Goal: Book appointment/travel/reservation

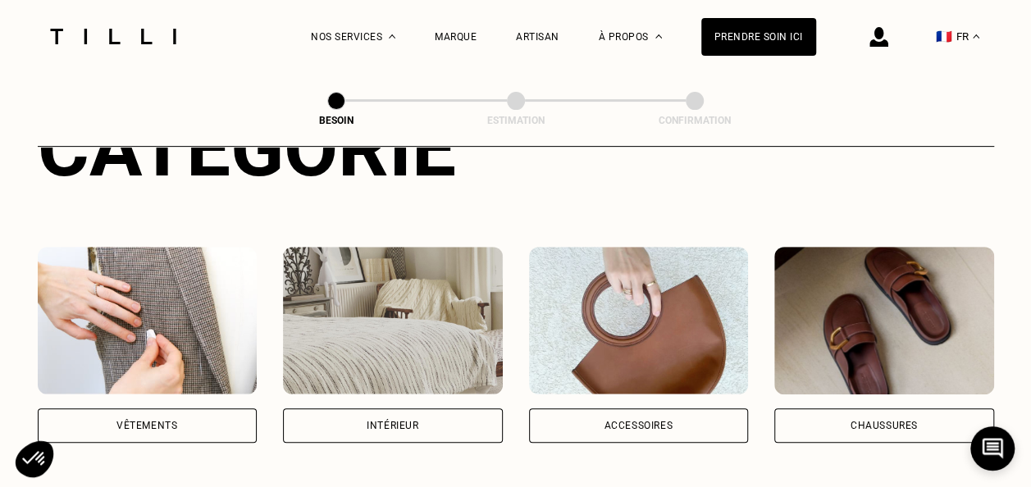
scroll to position [247, 0]
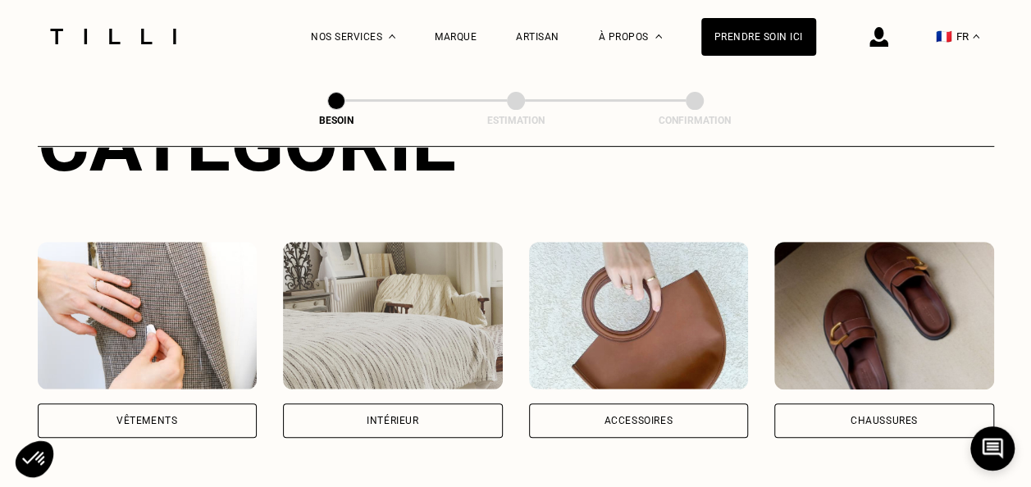
click at [166, 416] on div "Vêtements" at bounding box center [146, 421] width 61 height 10
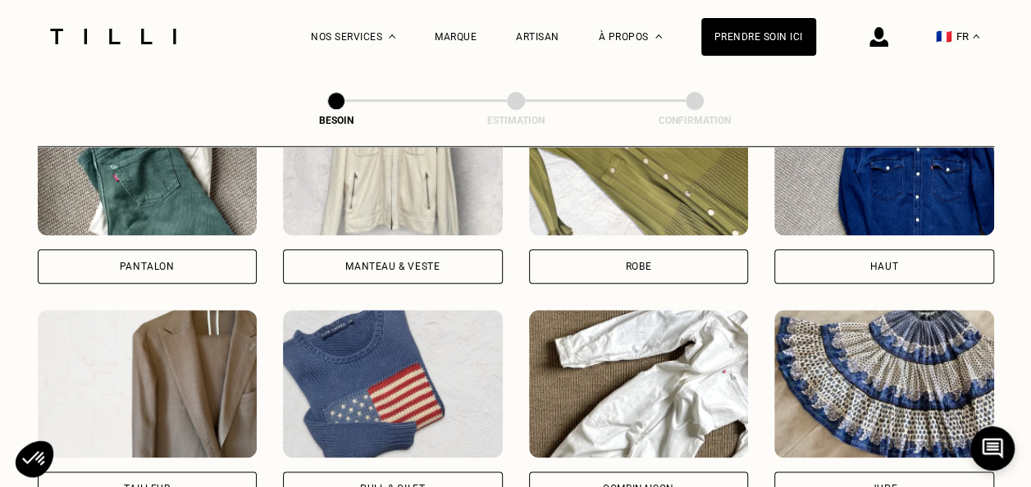
scroll to position [848, 0]
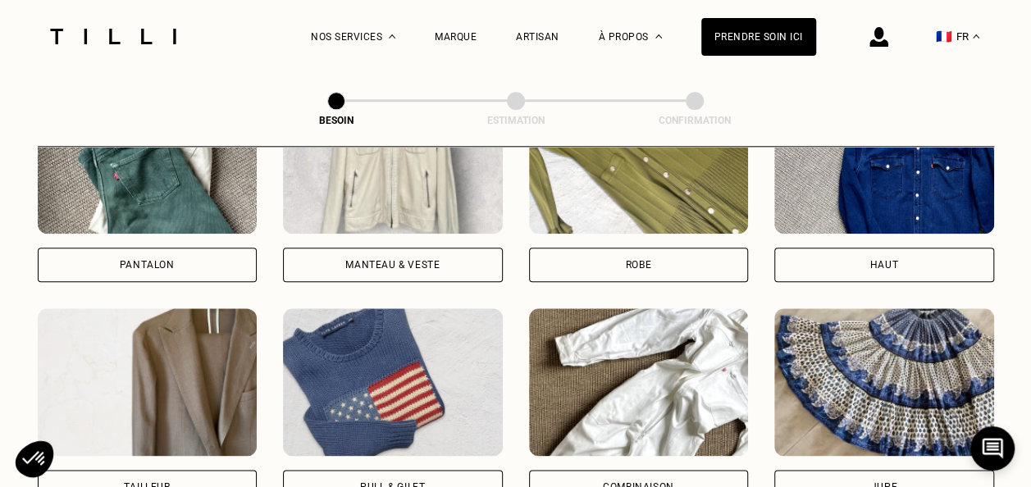
click at [157, 260] on div "Pantalon" at bounding box center [147, 265] width 55 height 10
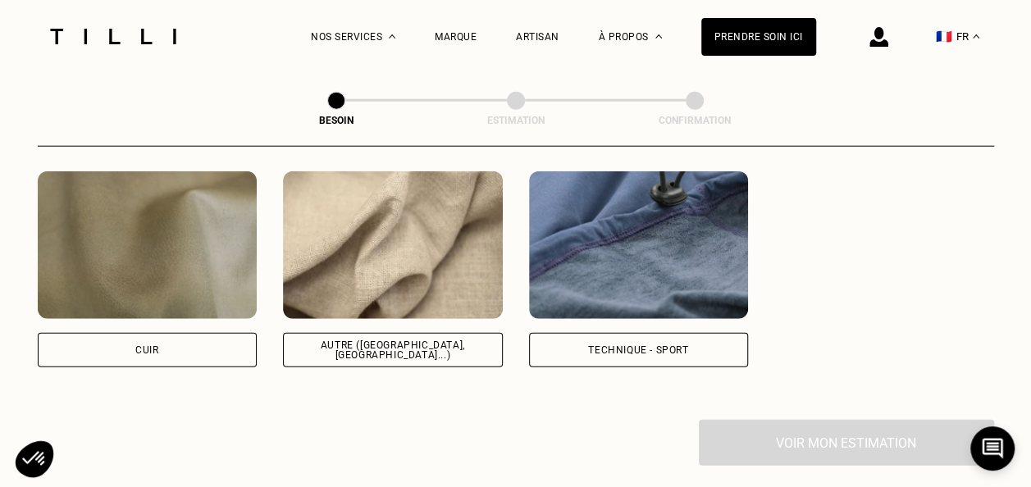
scroll to position [2002, 0]
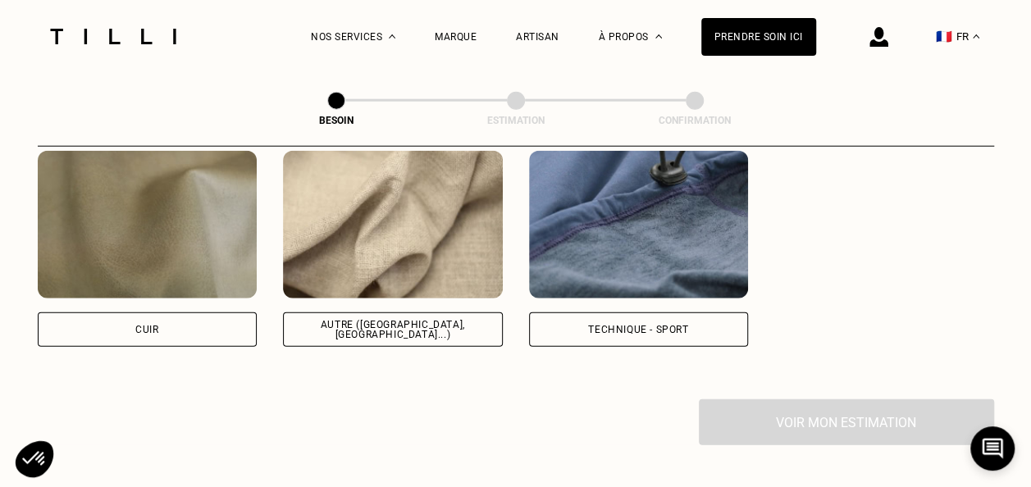
click at [346, 312] on div "Autre ([GEOGRAPHIC_DATA], [GEOGRAPHIC_DATA]...)" at bounding box center [393, 329] width 220 height 34
select select "FR"
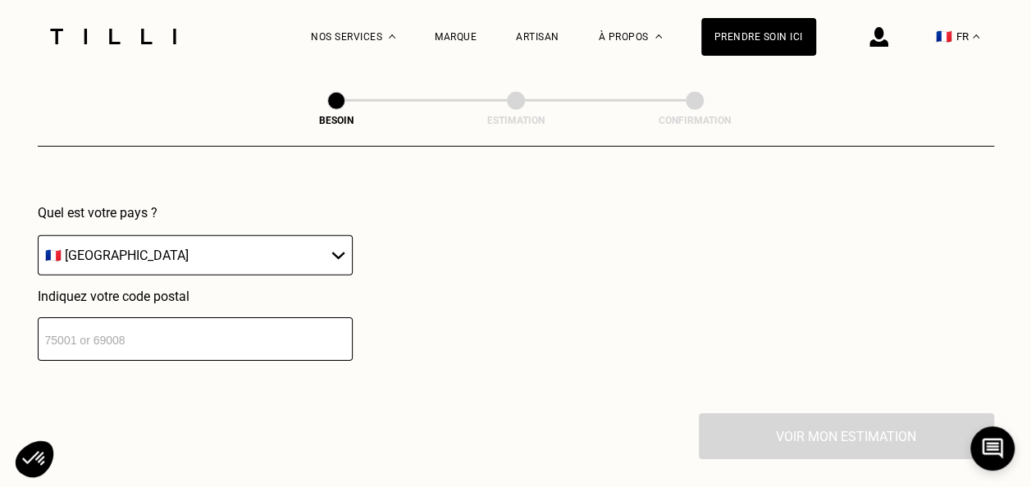
scroll to position [2394, 0]
click at [208, 325] on input "number" at bounding box center [195, 338] width 315 height 43
type input "75007"
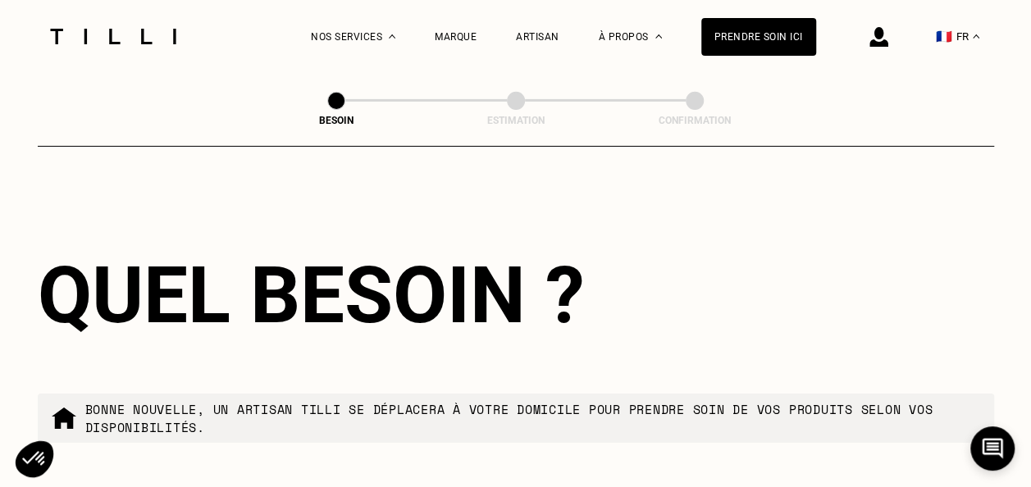
scroll to position [2803, 0]
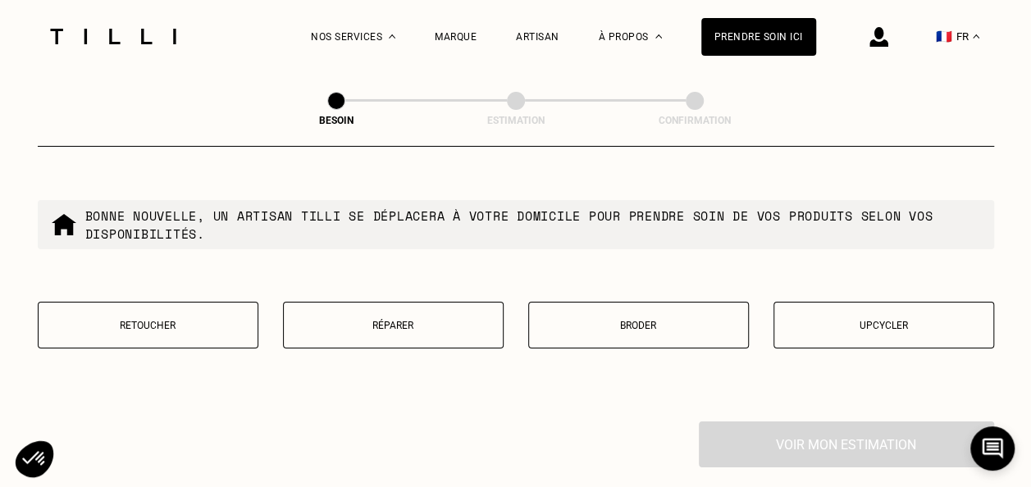
click at [218, 326] on button "Retoucher" at bounding box center [148, 325] width 221 height 47
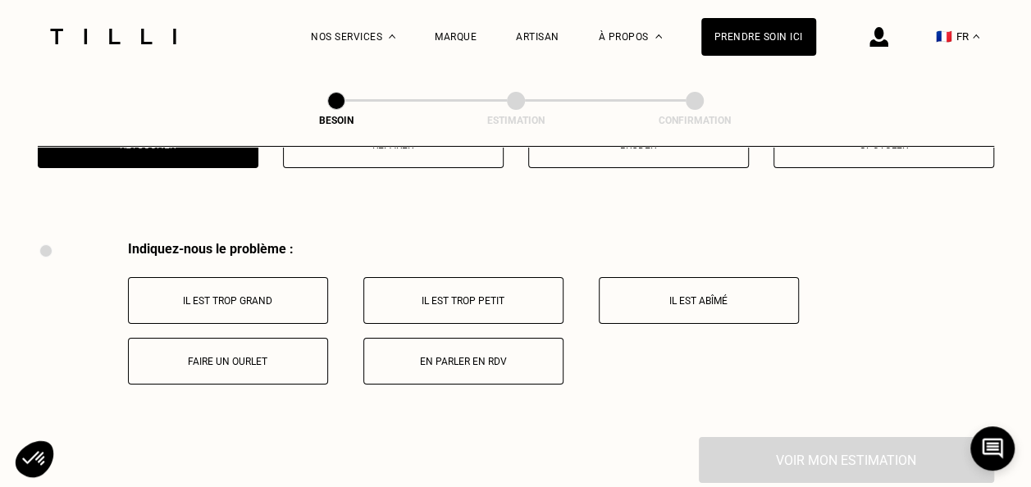
scroll to position [3031, 0]
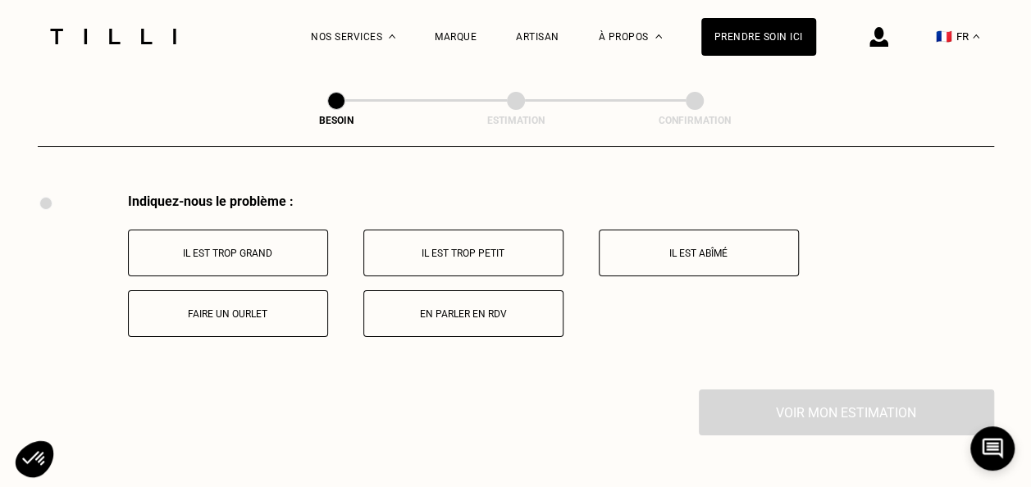
click at [261, 308] on p "Faire un ourlet" at bounding box center [228, 313] width 182 height 11
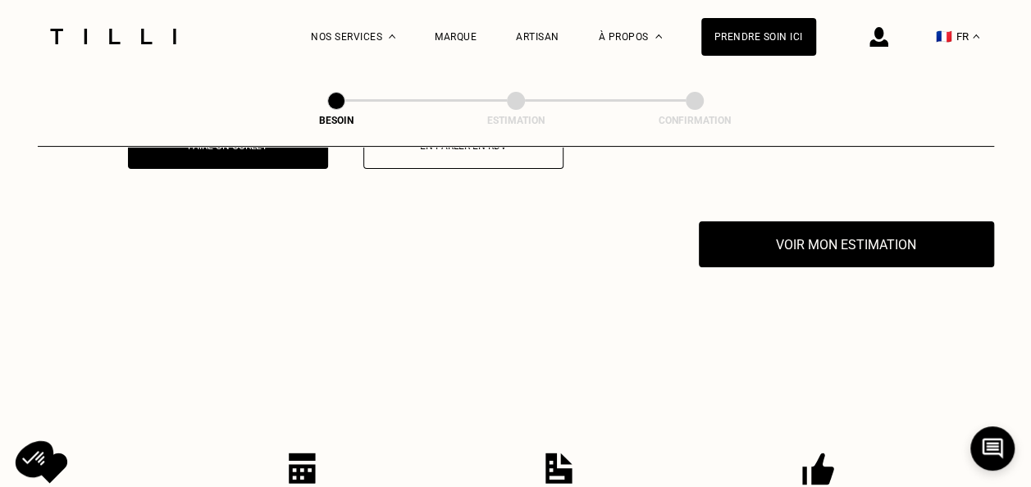
scroll to position [3227, 0]
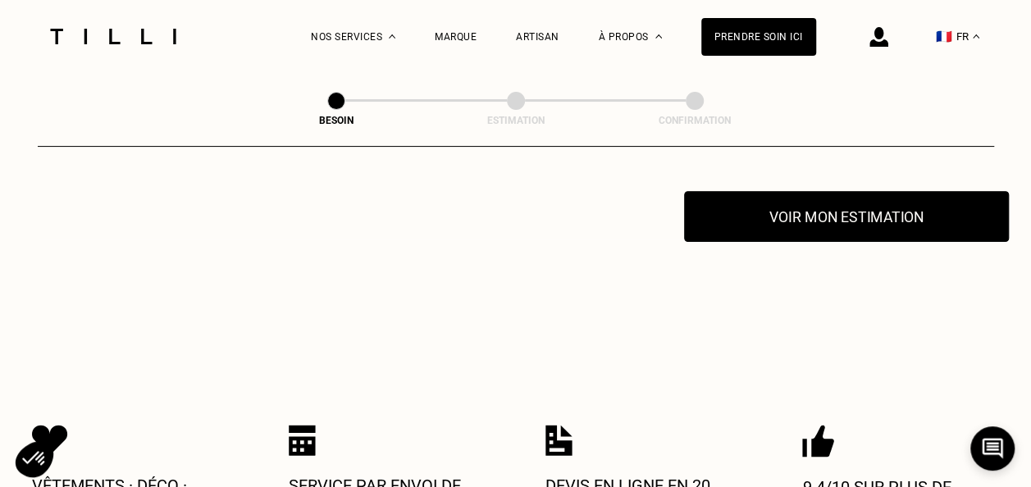
click at [760, 191] on button "Voir mon estimation" at bounding box center [846, 216] width 325 height 51
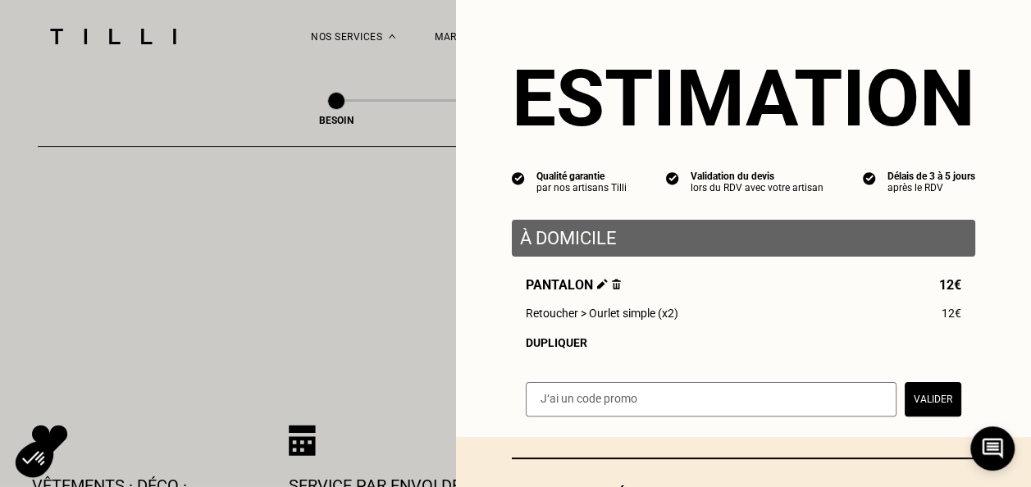
click at [526, 348] on div "Dupliquer" at bounding box center [743, 342] width 435 height 13
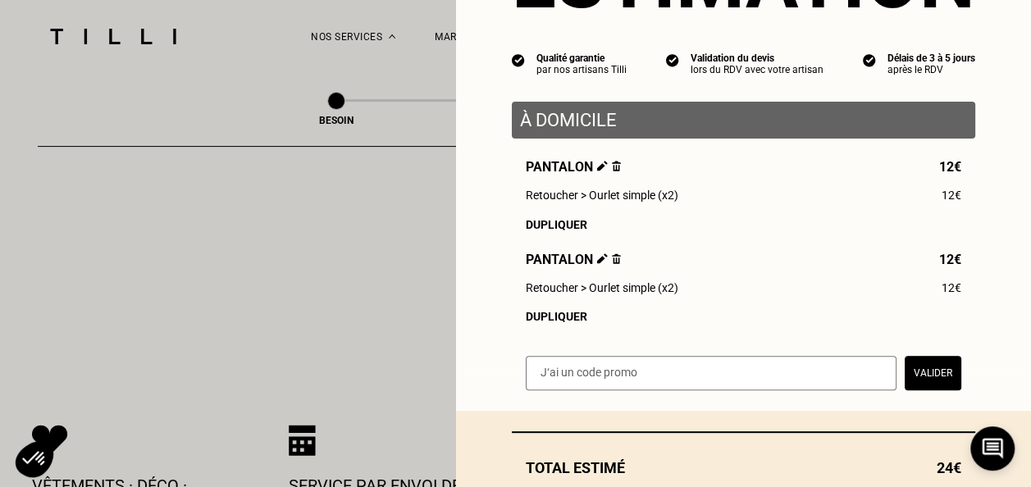
scroll to position [228, 0]
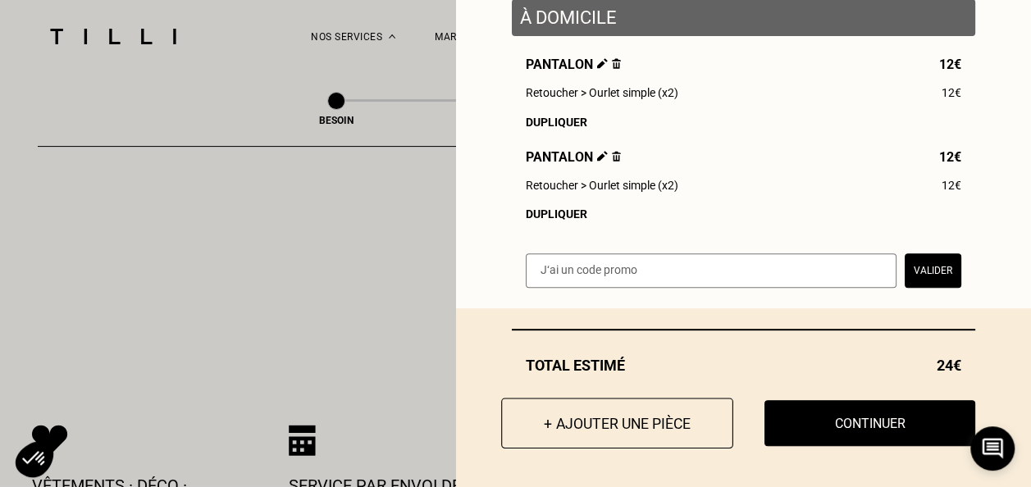
click at [531, 425] on button "+ Ajouter une pièce" at bounding box center [617, 423] width 232 height 51
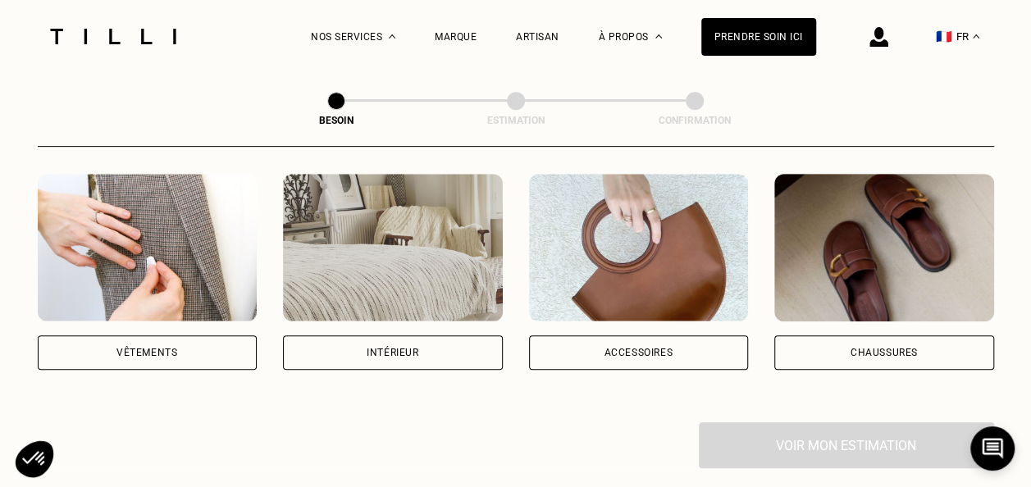
scroll to position [352, 0]
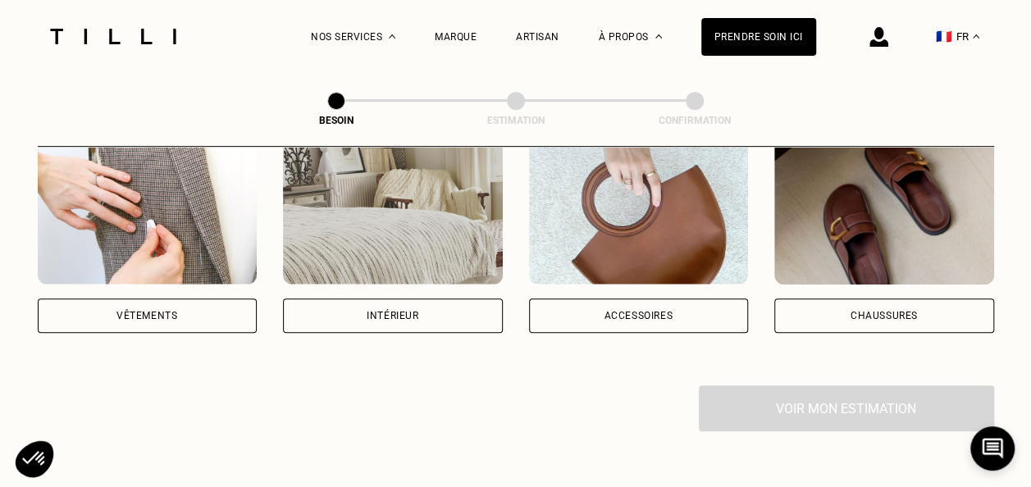
click at [185, 299] on div "Vêtements" at bounding box center [148, 316] width 220 height 34
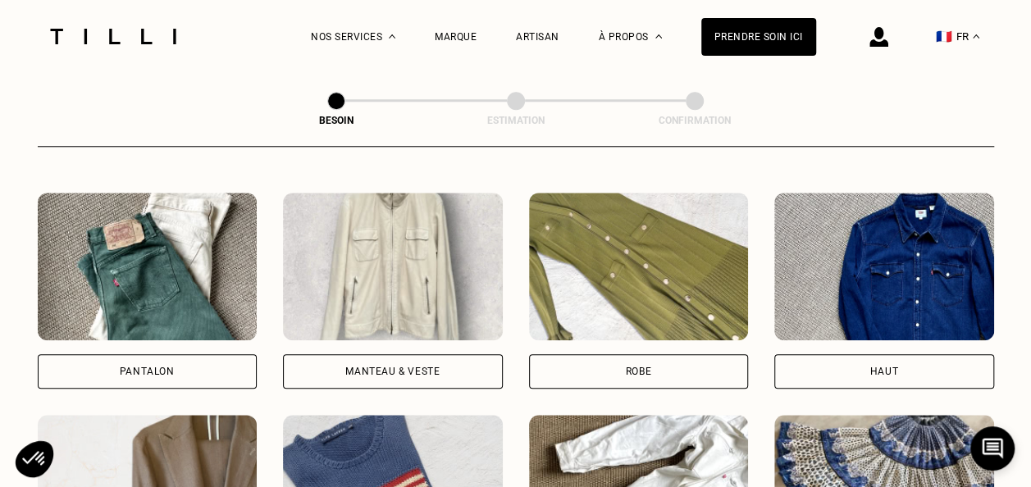
scroll to position [745, 0]
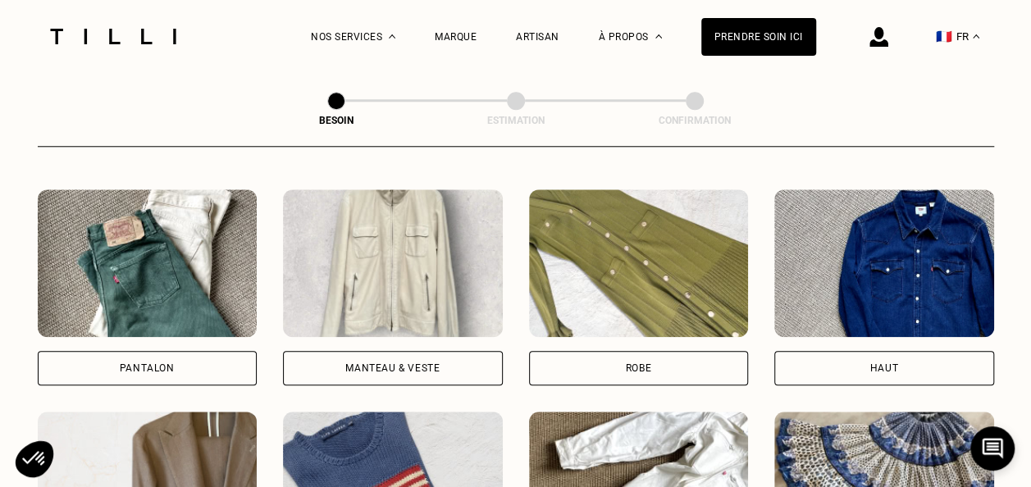
click at [362, 363] on div "Manteau & Veste" at bounding box center [392, 368] width 94 height 10
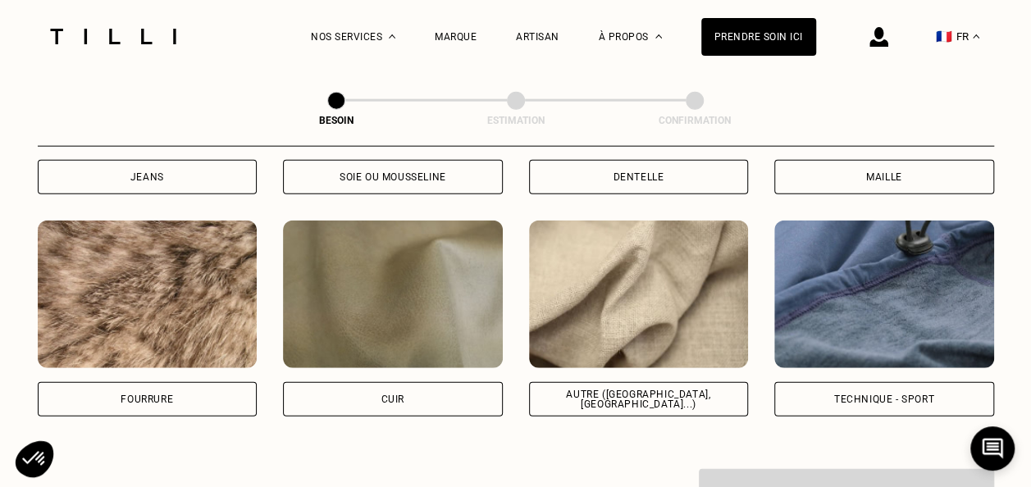
scroll to position [1936, 0]
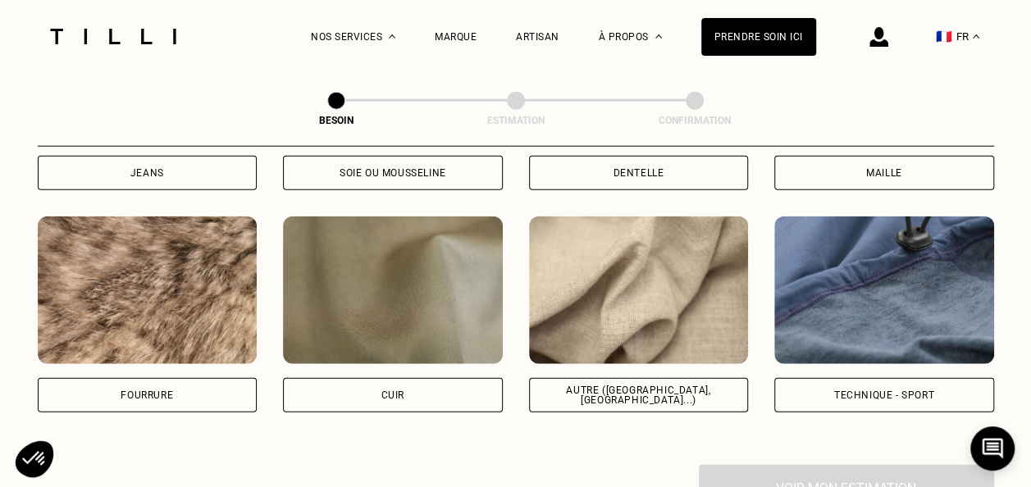
click at [608, 389] on div "Autre ([GEOGRAPHIC_DATA], [GEOGRAPHIC_DATA]...)" at bounding box center [639, 395] width 220 height 34
select select "FR"
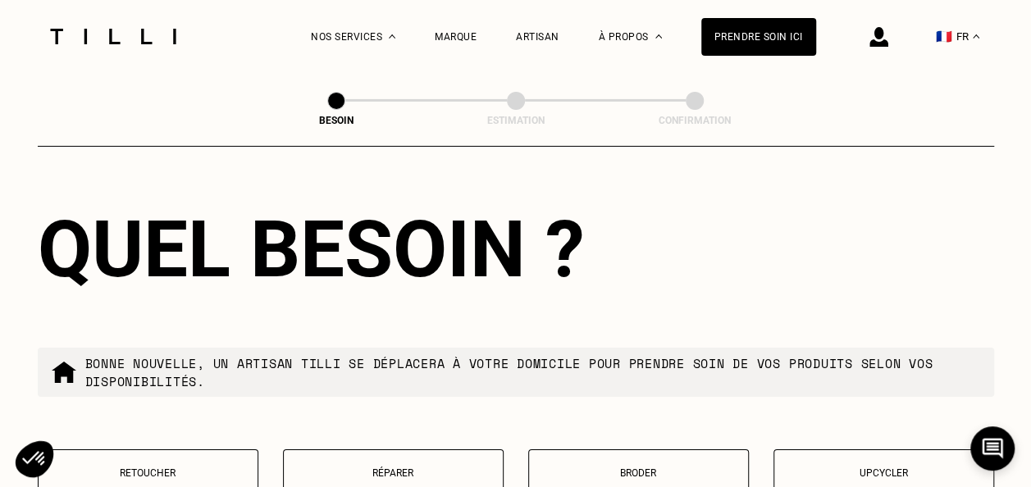
scroll to position [2813, 0]
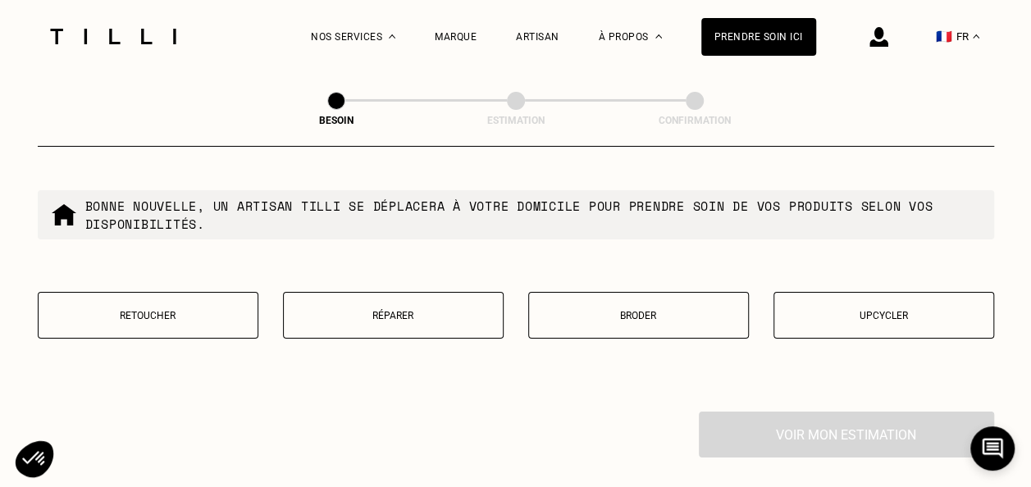
click at [161, 298] on button "Retoucher" at bounding box center [148, 315] width 221 height 47
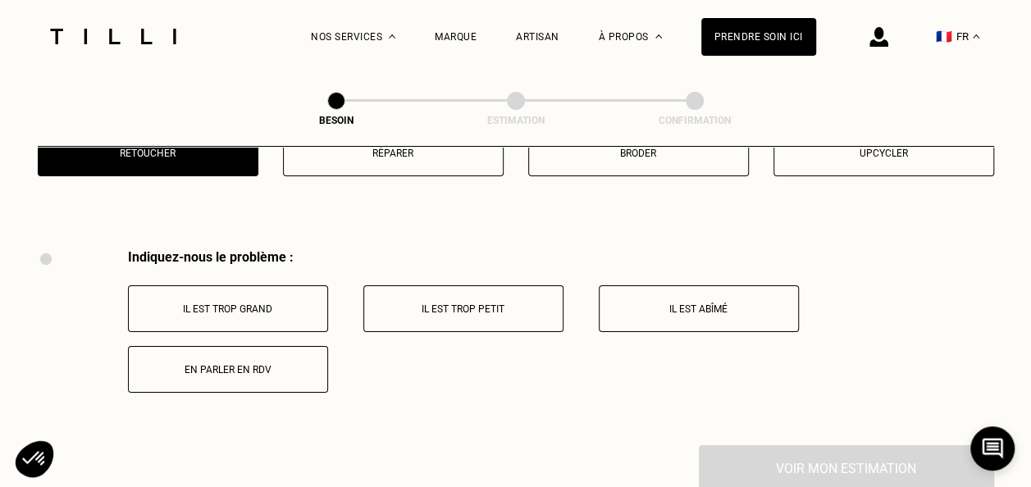
scroll to position [3031, 0]
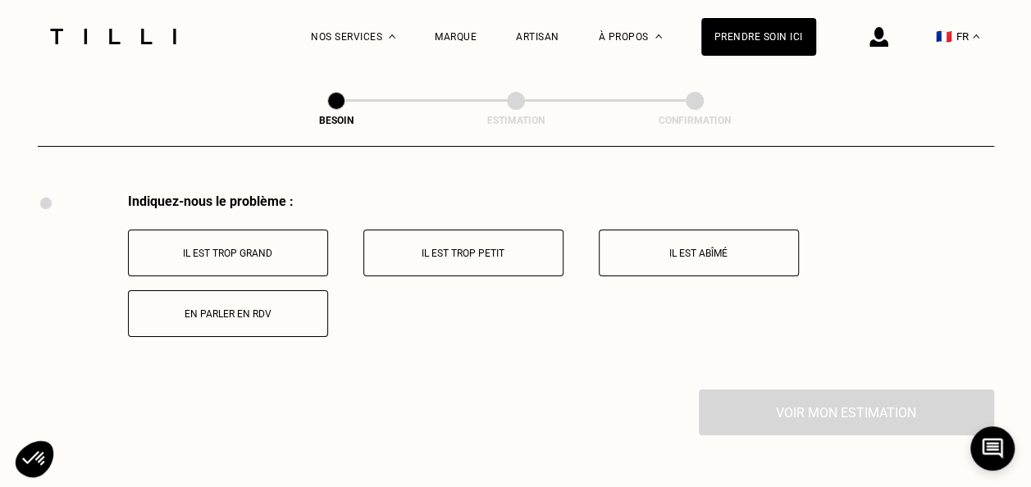
click at [569, 238] on div "Il est trop grand Il est trop petit Il est abîmé En parler en RDV" at bounding box center [561, 283] width 866 height 107
click at [658, 248] on p "Il est abîmé" at bounding box center [699, 253] width 182 height 11
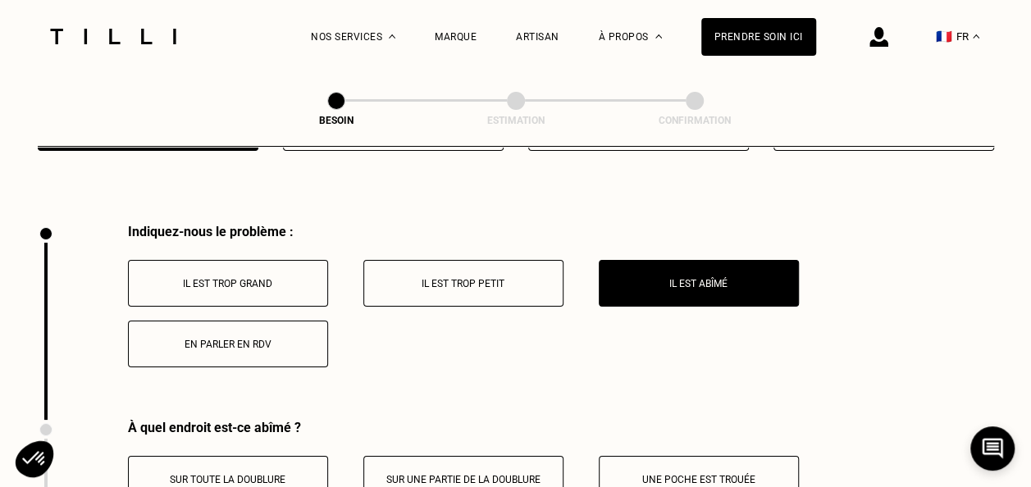
scroll to position [3002, 0]
click at [260, 338] on p "En parler en RDV" at bounding box center [228, 343] width 182 height 11
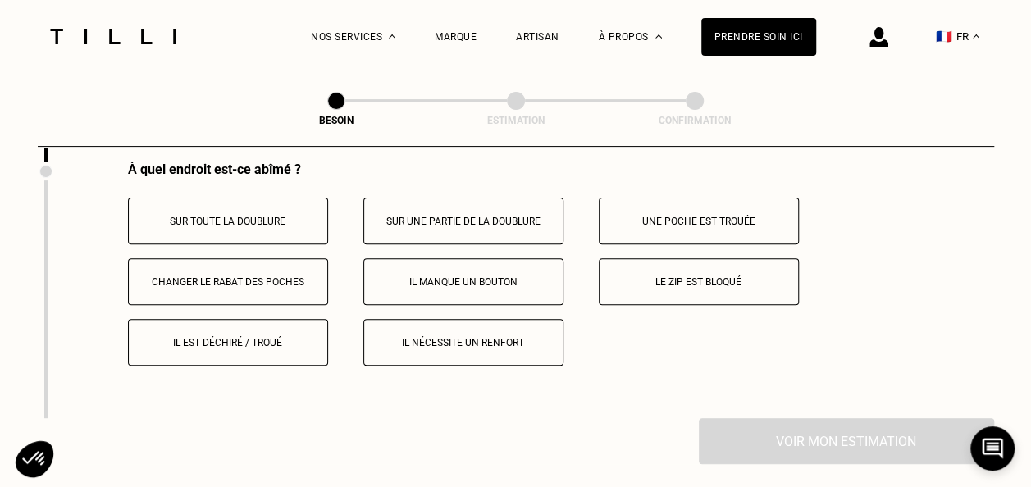
scroll to position [3268, 0]
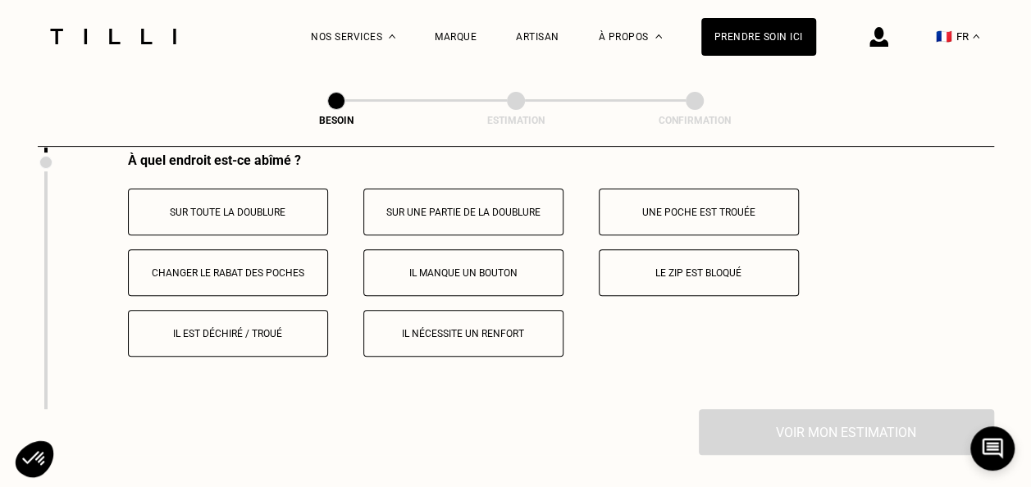
click at [712, 194] on button "Une poche est trouée" at bounding box center [699, 212] width 200 height 47
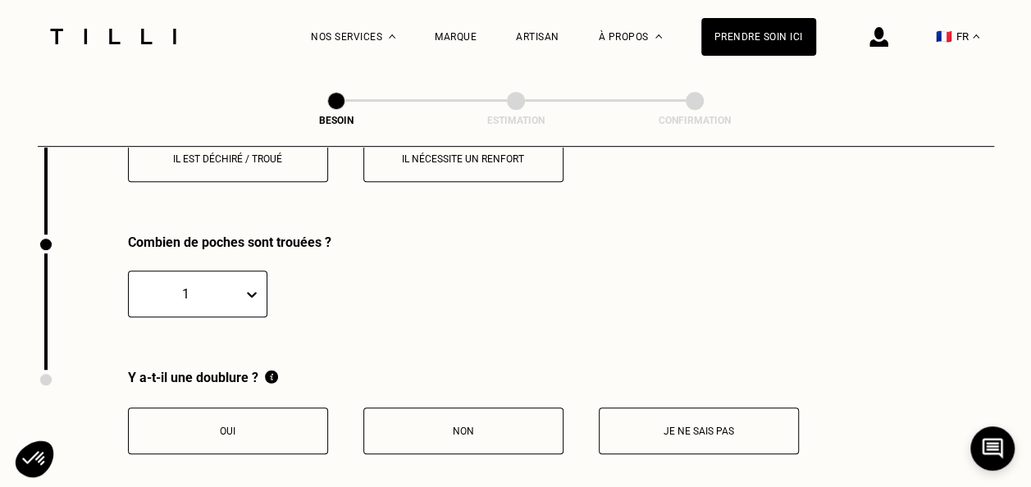
scroll to position [3253, 0]
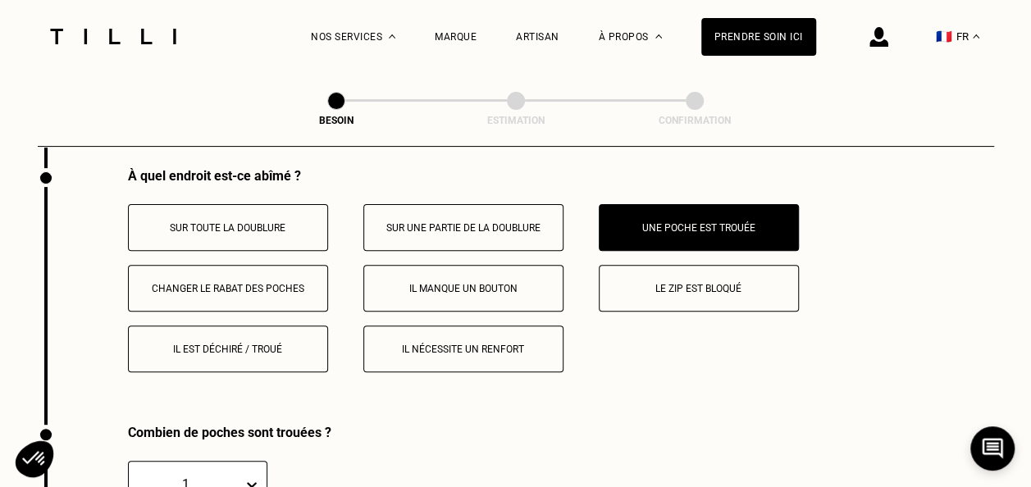
click at [526, 344] on p "Il nécessite un renfort" at bounding box center [463, 349] width 182 height 11
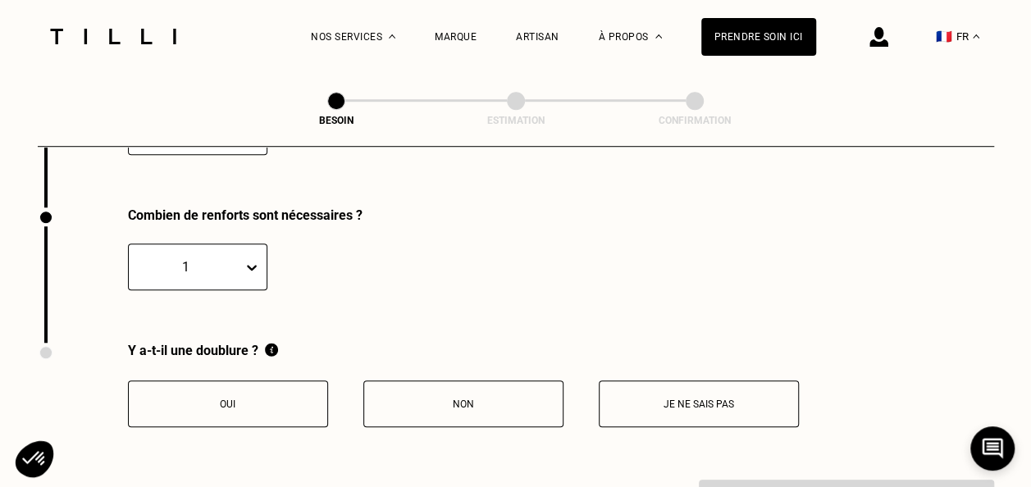
scroll to position [3607, 0]
click at [466, 397] on p "Non" at bounding box center [463, 402] width 182 height 11
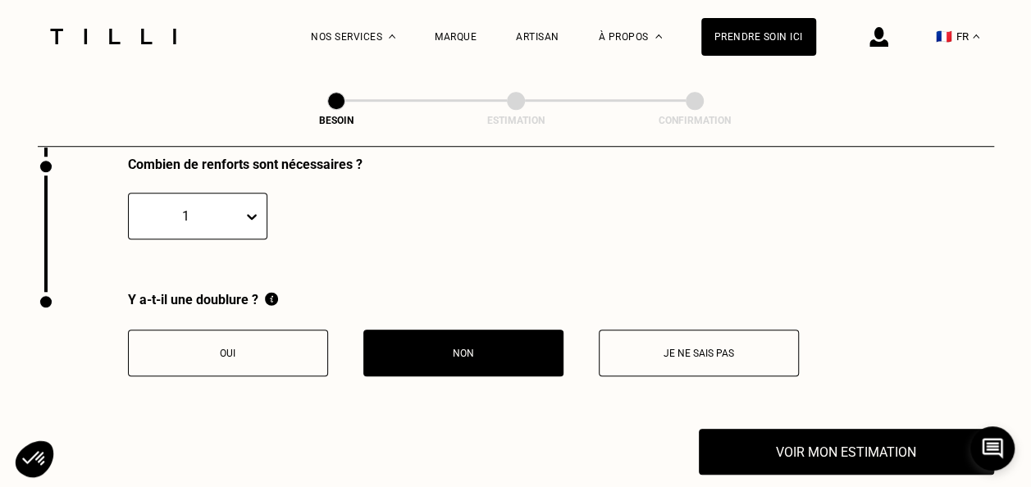
scroll to position [3656, 0]
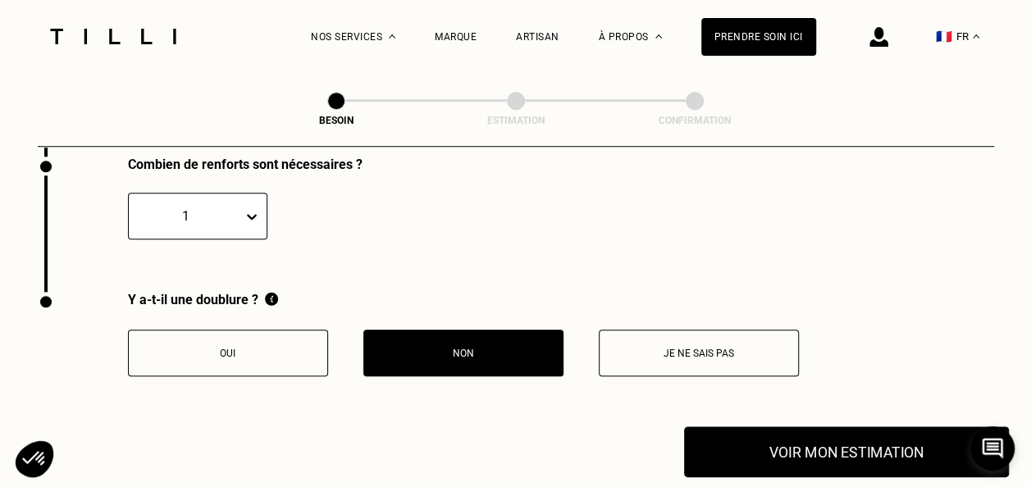
click at [733, 450] on button "Voir mon estimation" at bounding box center [846, 451] width 325 height 51
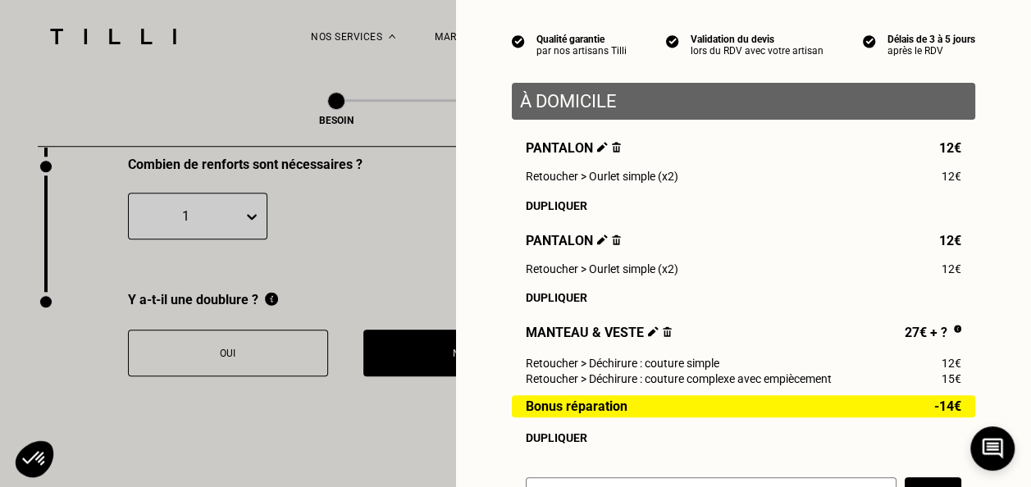
scroll to position [138, 0]
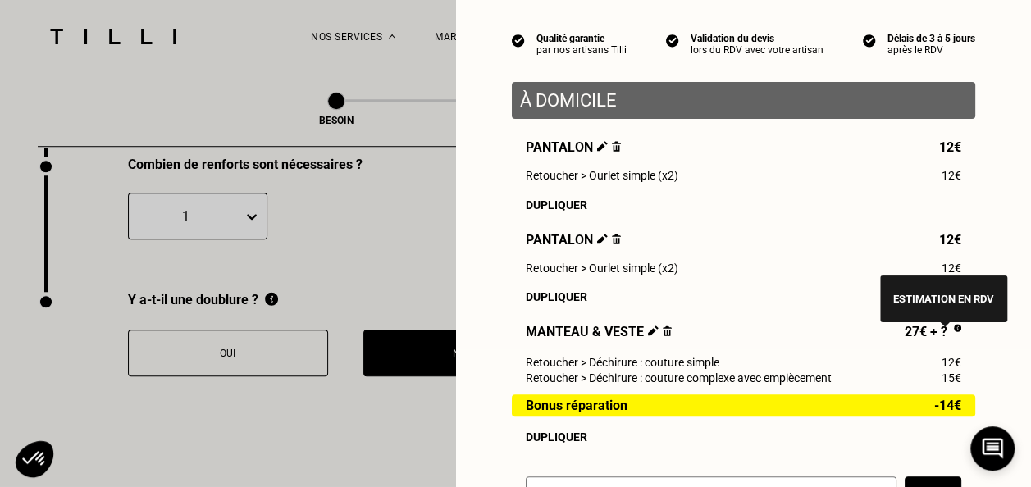
click at [954, 332] on img at bounding box center [957, 328] width 7 height 8
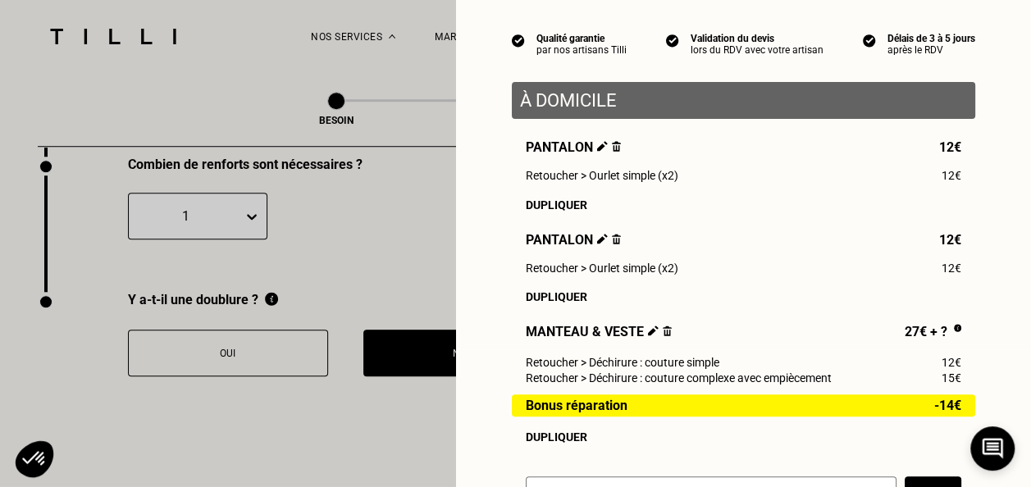
click at [663, 336] on img at bounding box center [667, 331] width 9 height 11
click at [648, 336] on img at bounding box center [653, 331] width 11 height 11
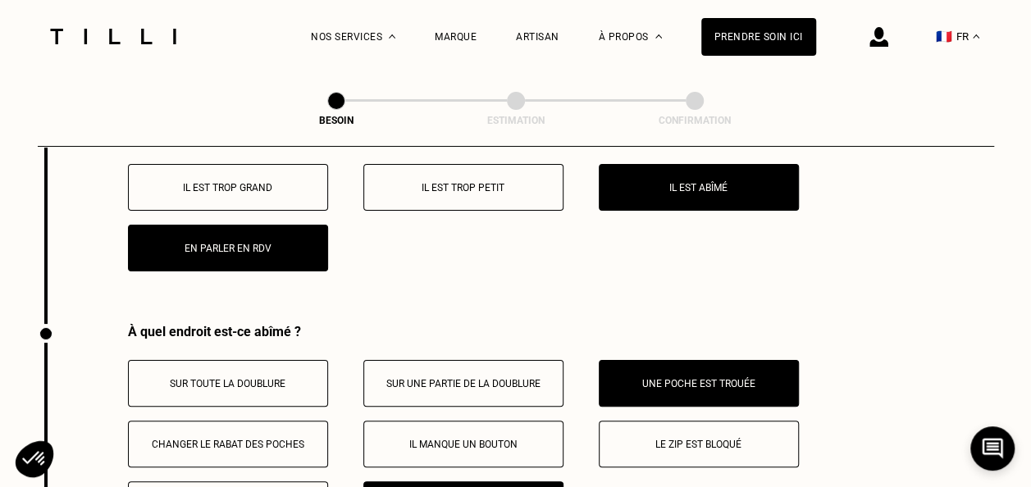
scroll to position [3172, 0]
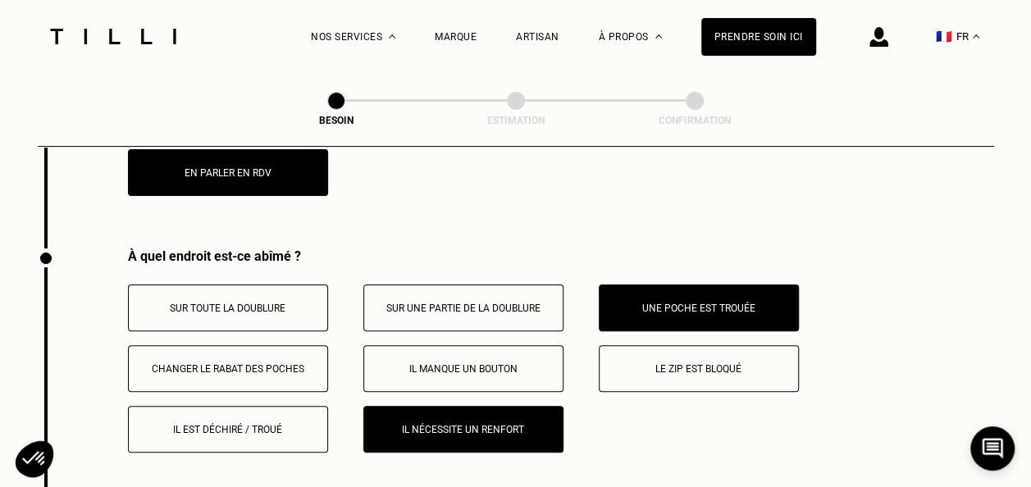
click at [544, 424] on p "Il nécessite un renfort" at bounding box center [463, 429] width 182 height 11
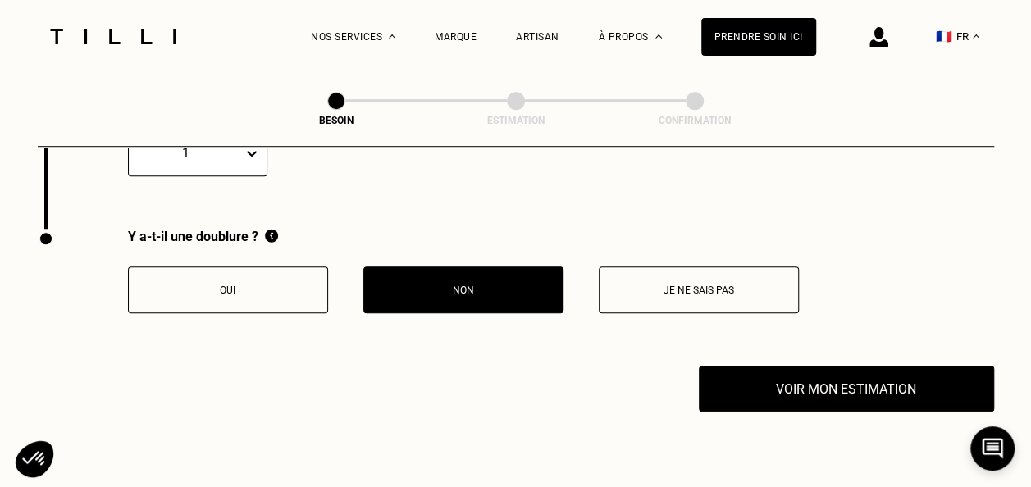
scroll to position [3584, 0]
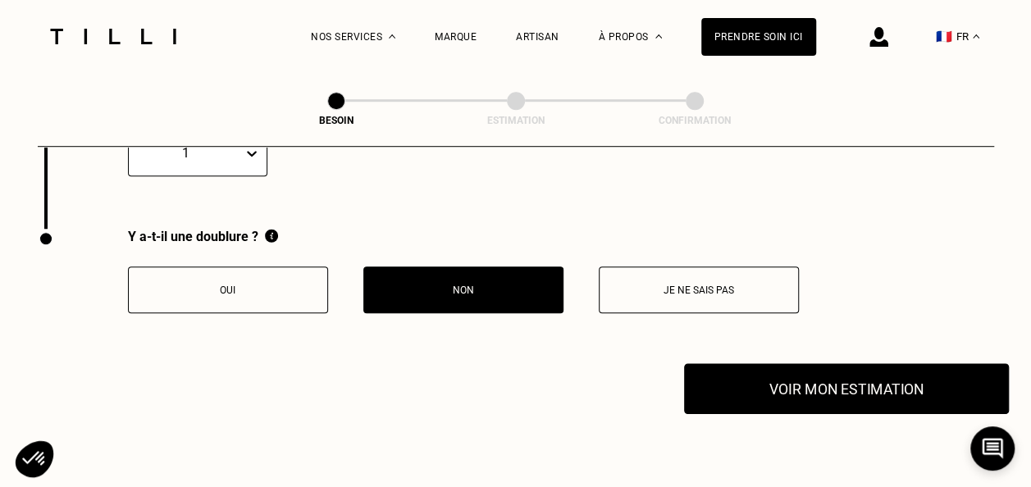
click at [743, 380] on button "Voir mon estimation" at bounding box center [846, 388] width 325 height 51
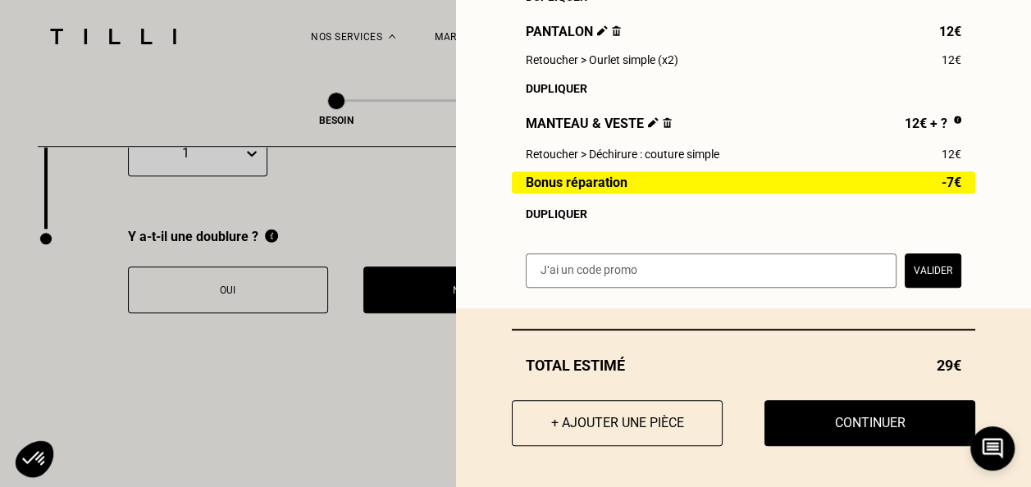
scroll to position [353, 0]
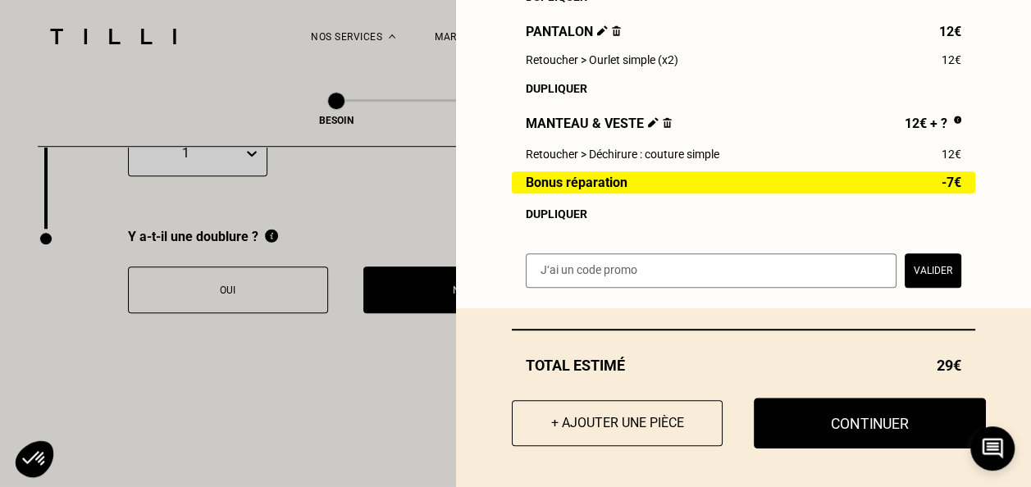
click at [816, 428] on button "Continuer" at bounding box center [870, 423] width 232 height 51
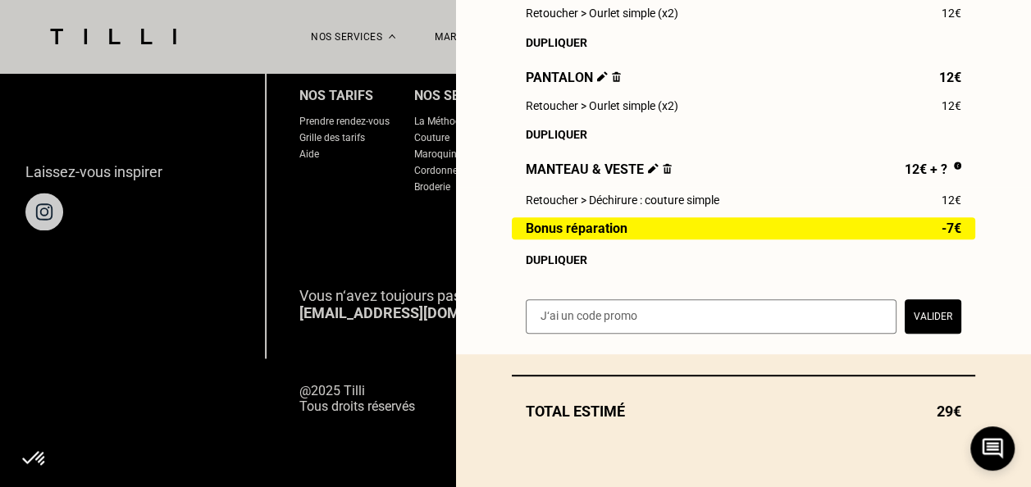
scroll to position [308, 0]
select select "FR"
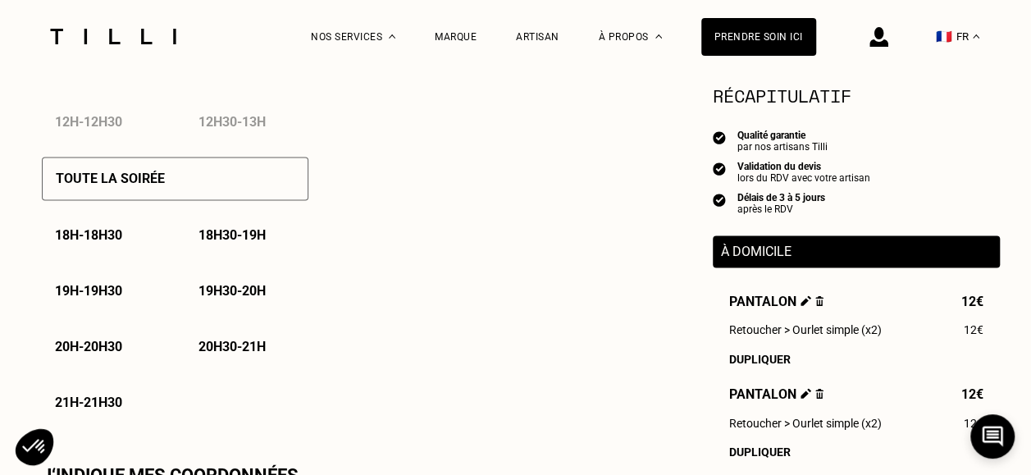
scroll to position [1129, 0]
click at [230, 184] on div "Toute la soirée" at bounding box center [175, 177] width 267 height 43
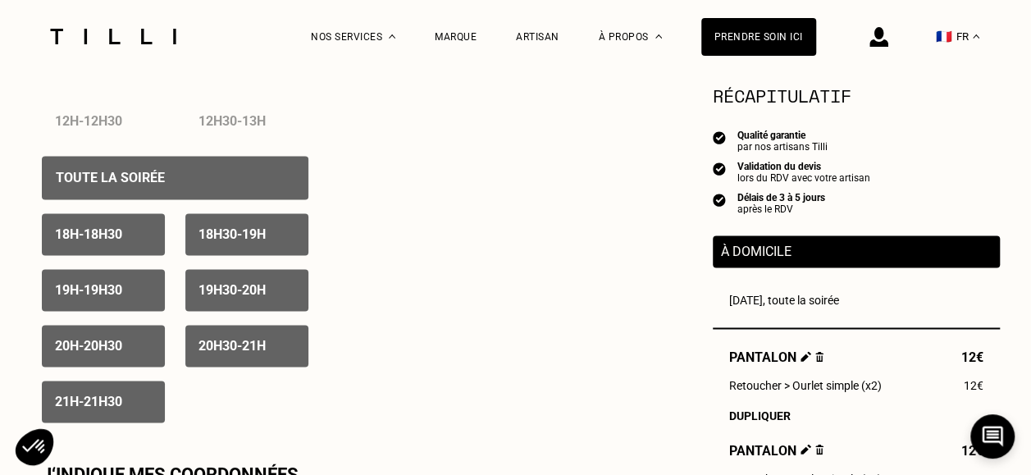
click at [227, 240] on p "18h30 - 19h" at bounding box center [231, 234] width 67 height 16
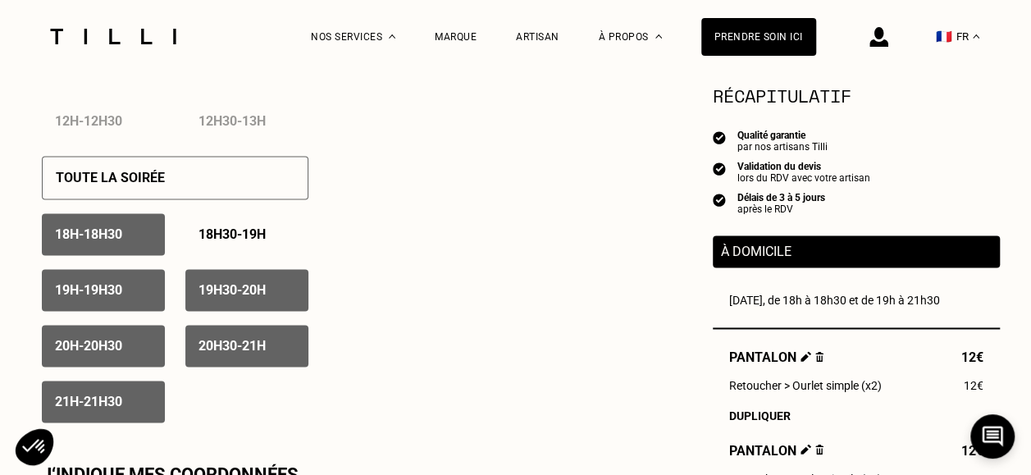
click at [118, 223] on div "18h - 18h30" at bounding box center [103, 234] width 123 height 42
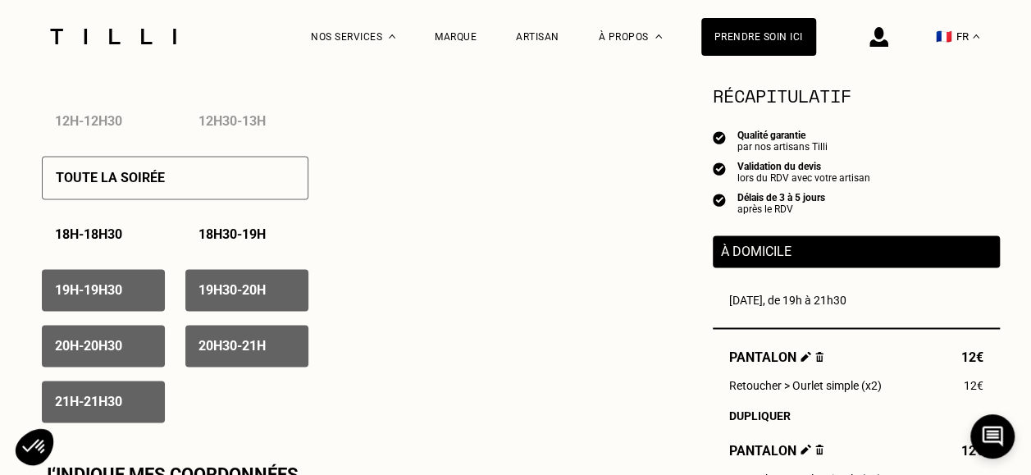
click at [244, 228] on div "18h30 - 19h" at bounding box center [246, 234] width 123 height 42
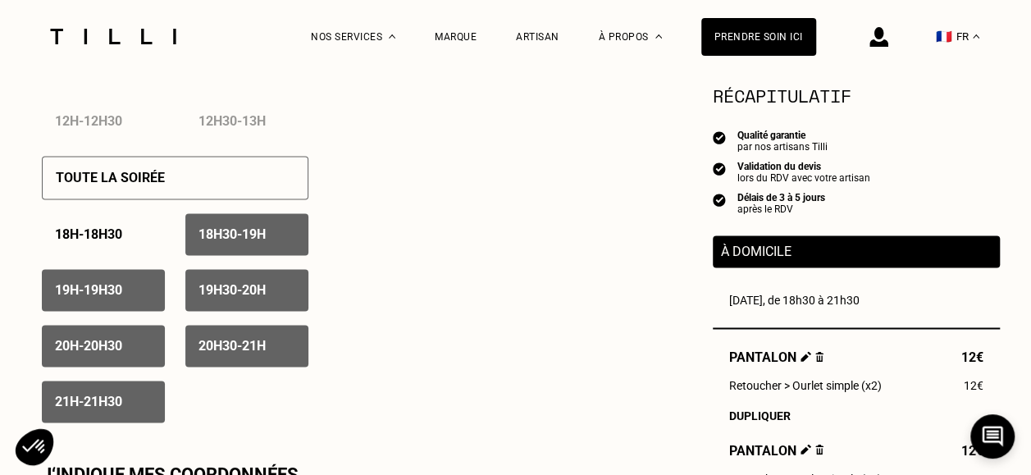
click at [149, 354] on div "20h - 20h30" at bounding box center [103, 346] width 123 height 42
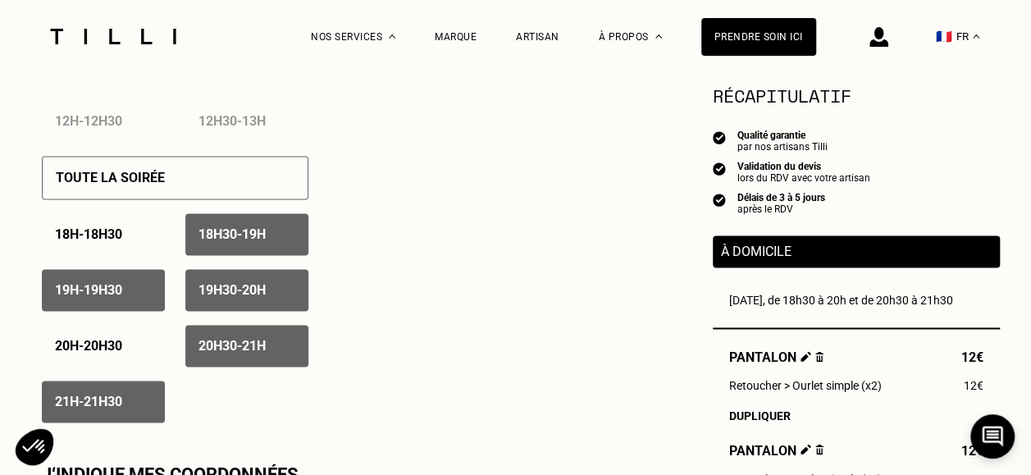
click at [225, 352] on p "20h30 - 21h" at bounding box center [231, 346] width 67 height 16
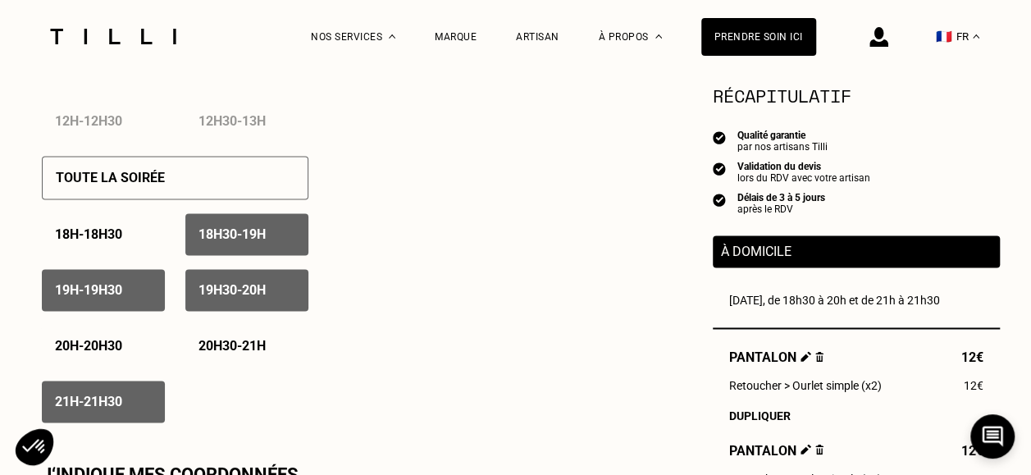
click at [135, 395] on div "21h - 21h30" at bounding box center [103, 402] width 123 height 42
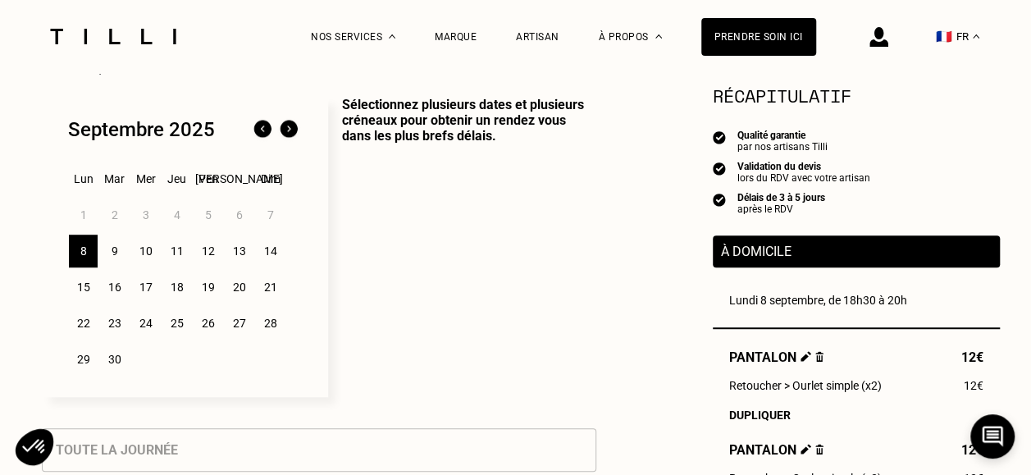
scroll to position [404, 0]
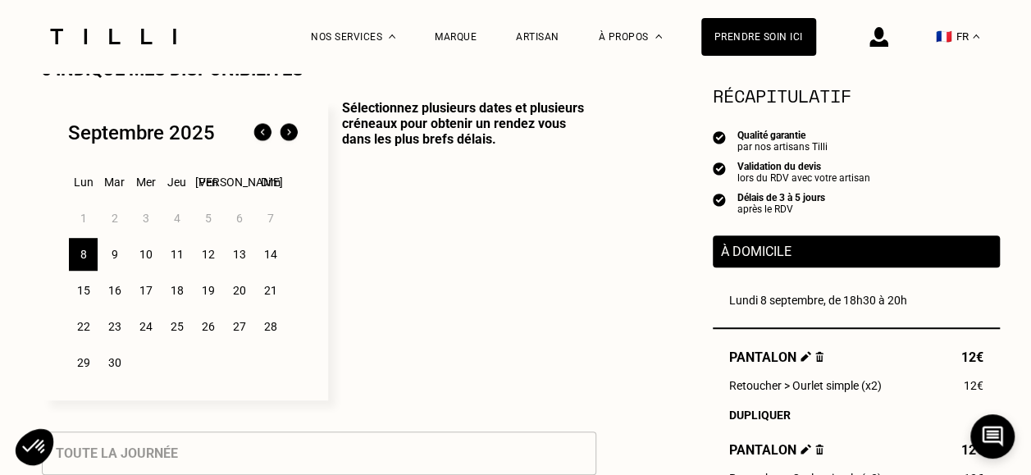
click at [115, 255] on div "9" at bounding box center [114, 254] width 29 height 33
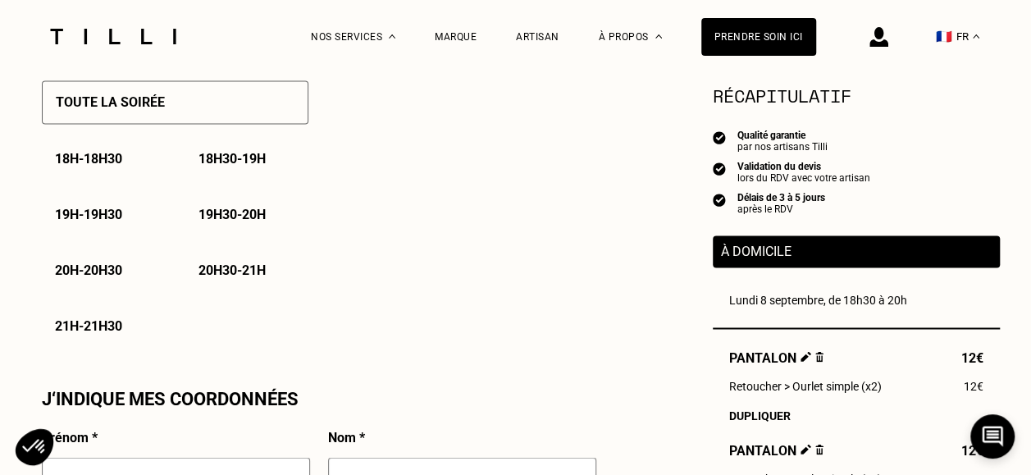
scroll to position [1206, 0]
click at [225, 162] on p "18h30 - 19h" at bounding box center [231, 158] width 67 height 16
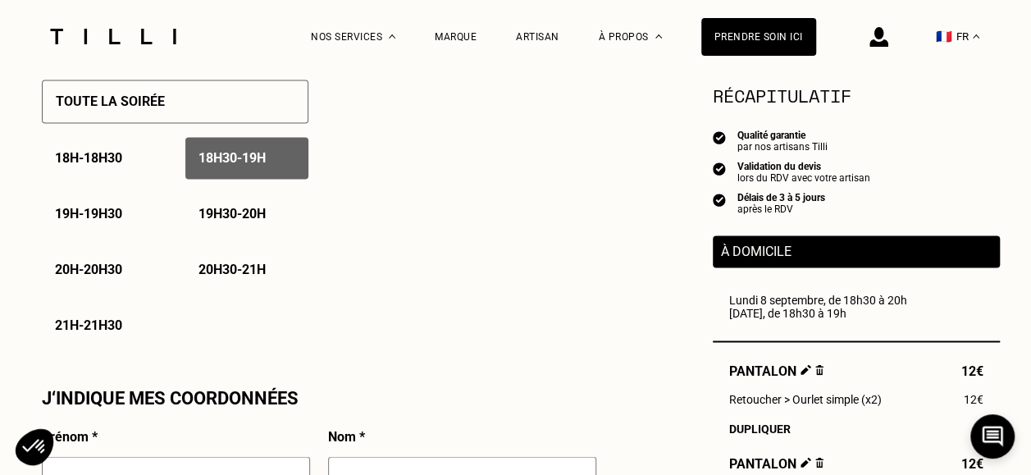
click at [116, 215] on p "19h - 19h30" at bounding box center [88, 214] width 67 height 16
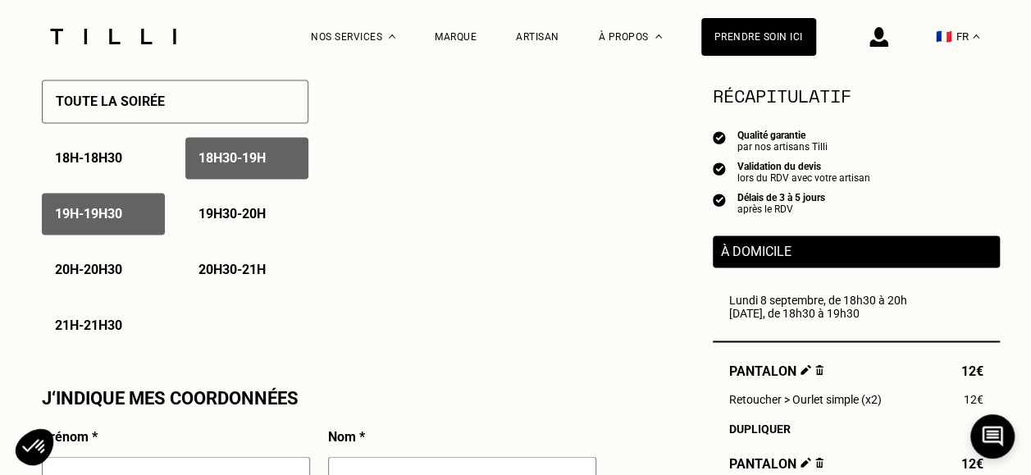
click at [110, 271] on p "20h - 20h30" at bounding box center [88, 270] width 67 height 16
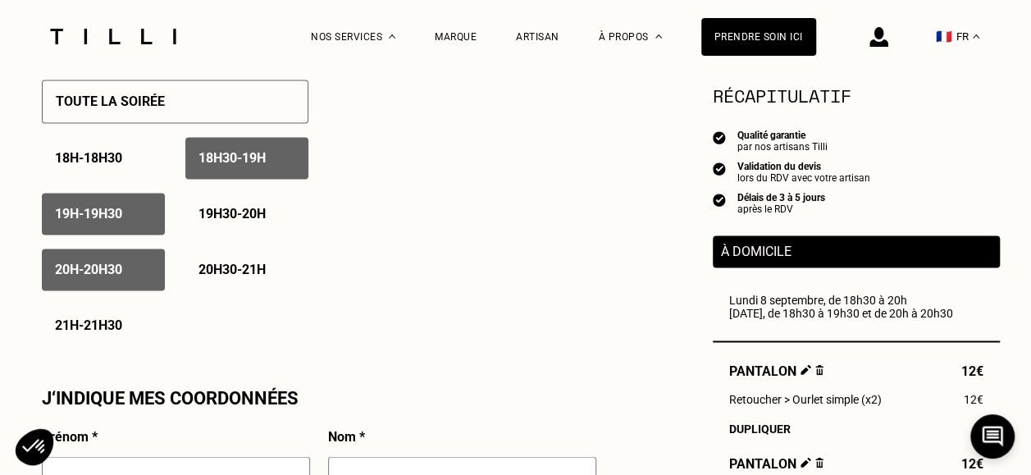
click at [230, 212] on p "19h30 - 20h" at bounding box center [231, 214] width 67 height 16
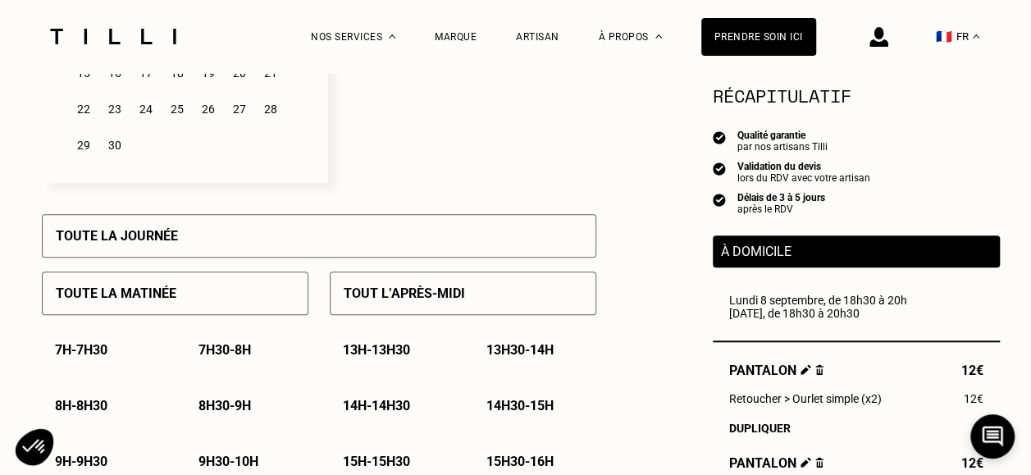
scroll to position [410, 0]
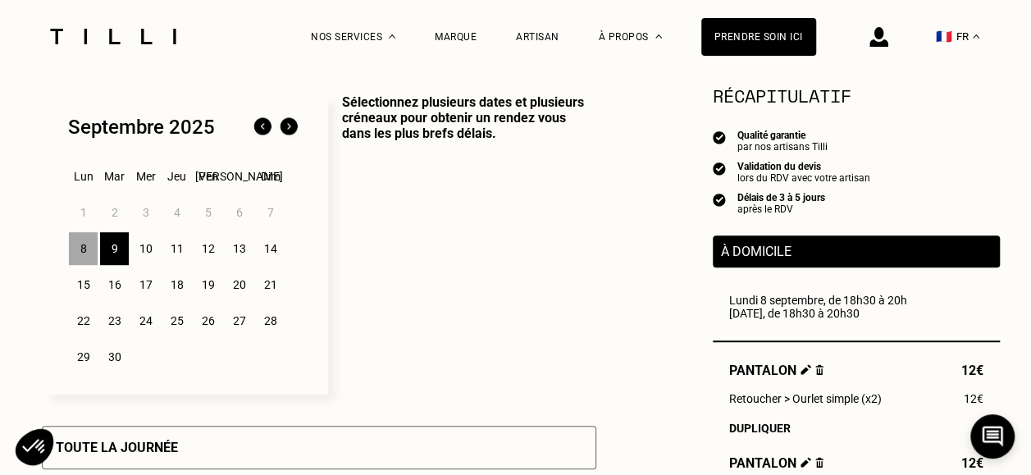
click at [176, 248] on div "11" at bounding box center [176, 248] width 29 height 33
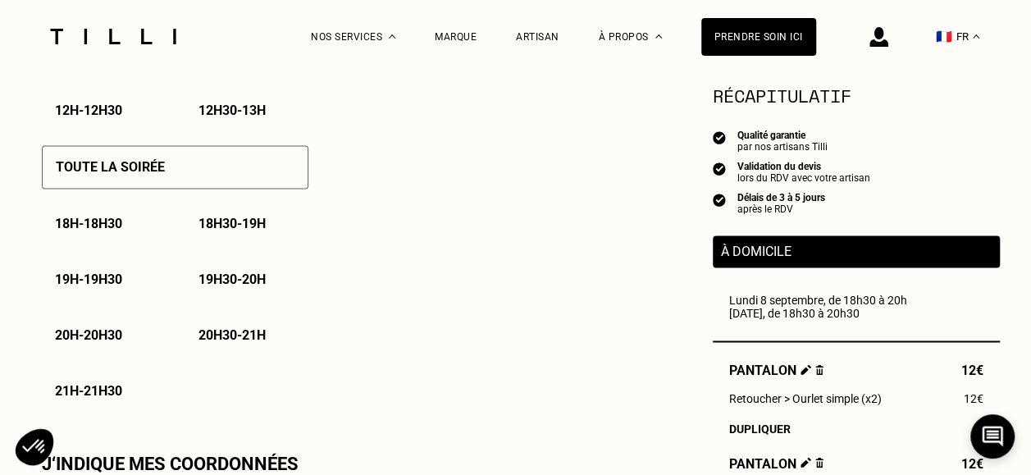
scroll to position [1142, 0]
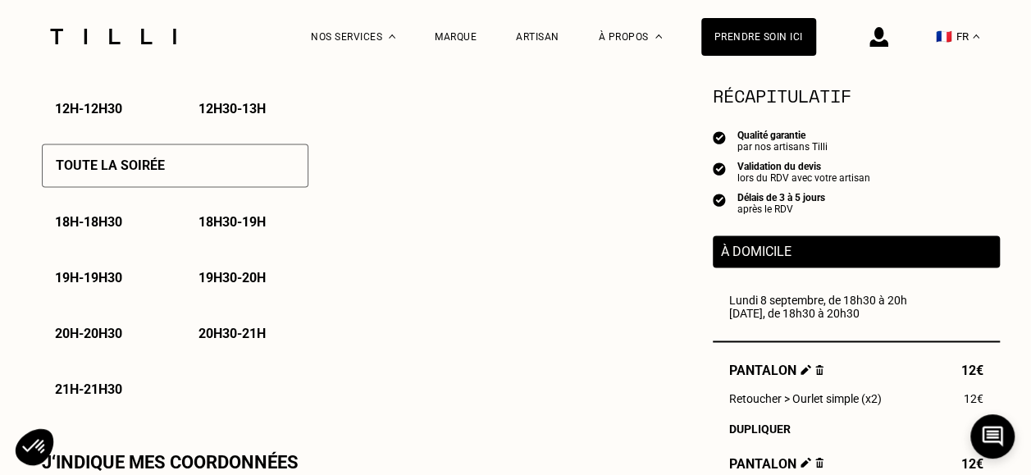
click at [259, 228] on p "18h30 - 19h" at bounding box center [231, 222] width 67 height 16
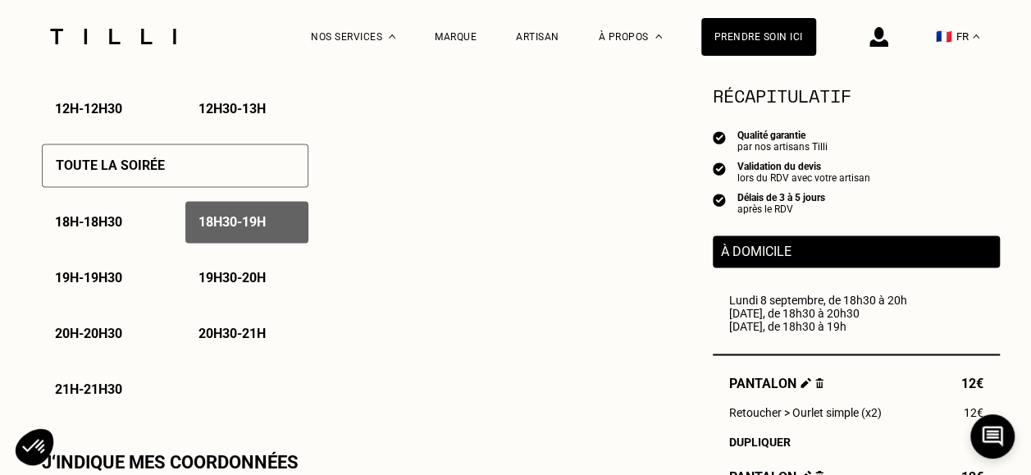
click at [115, 276] on p "19h - 19h30" at bounding box center [88, 278] width 67 height 16
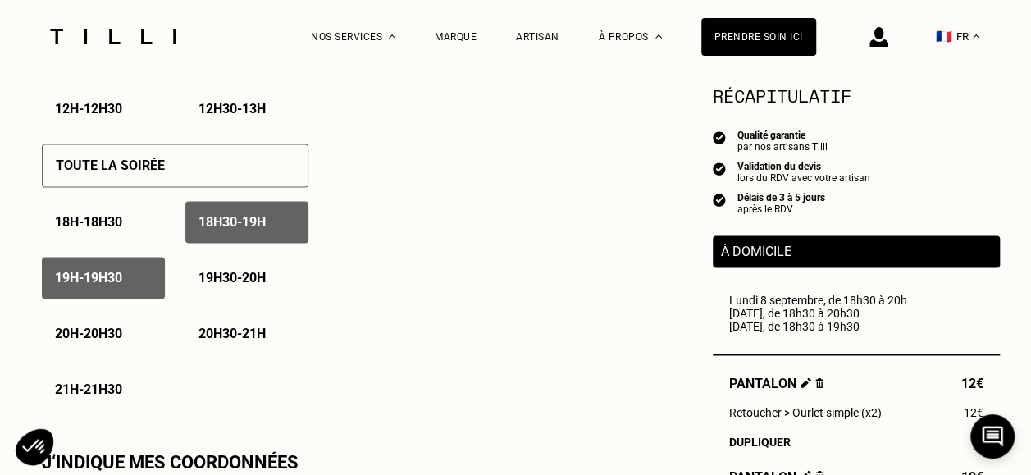
click at [250, 285] on p "19h30 - 20h" at bounding box center [231, 278] width 67 height 16
click at [121, 331] on p "20h - 20h30" at bounding box center [88, 334] width 67 height 16
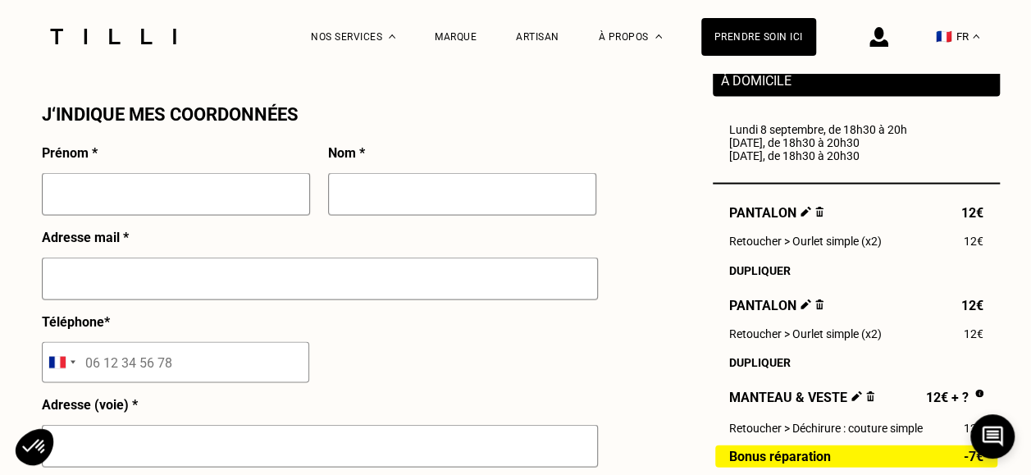
scroll to position [1490, 0]
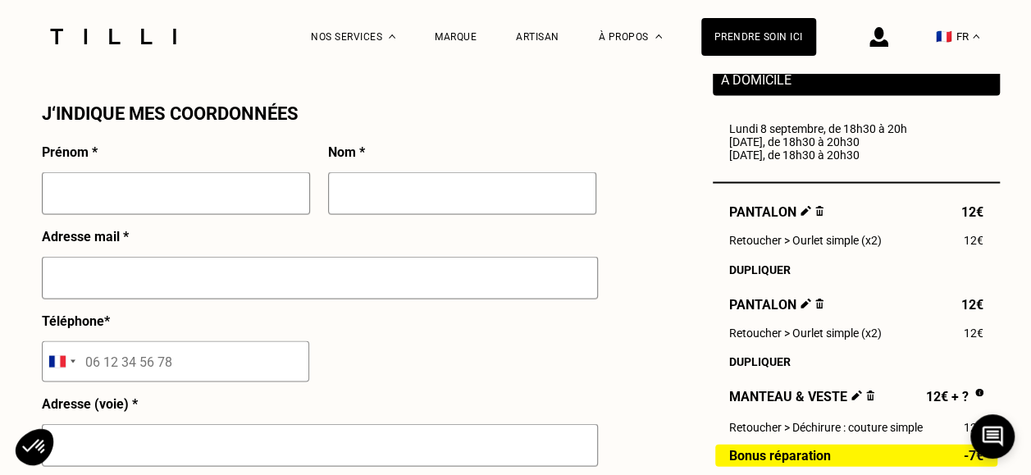
click at [169, 203] on input "text" at bounding box center [176, 192] width 268 height 43
type input "[PERSON_NAME]"
type input "Coles"
type input "[EMAIL_ADDRESS][DOMAIN_NAME]"
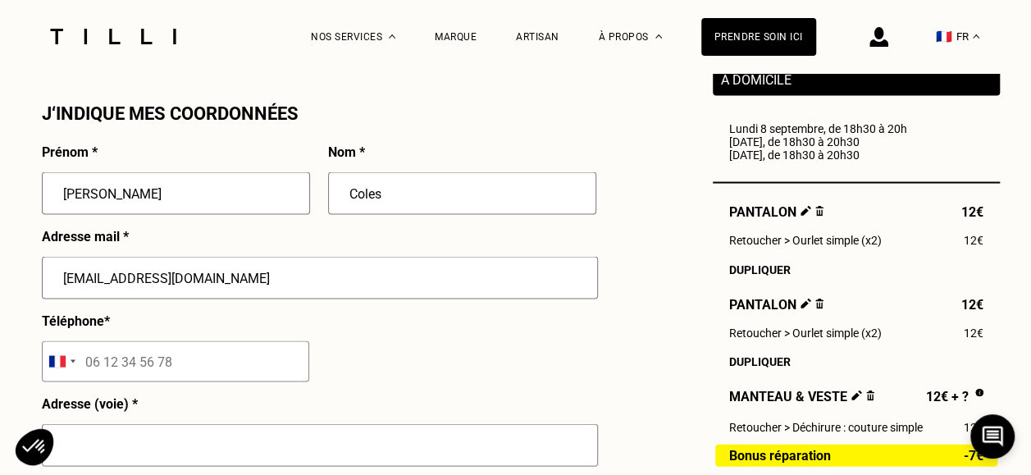
type input "étage 5 porte G"
type input "[GEOGRAPHIC_DATA]"
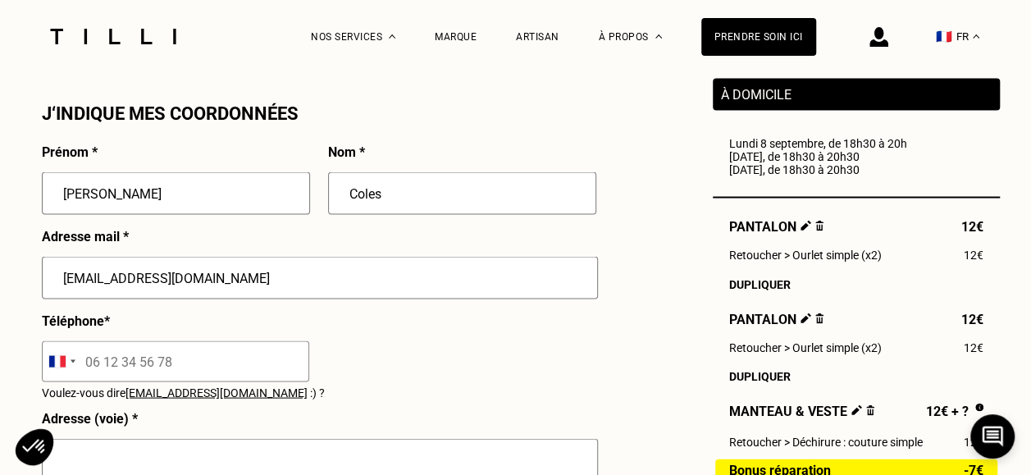
scroll to position [1611, 0]
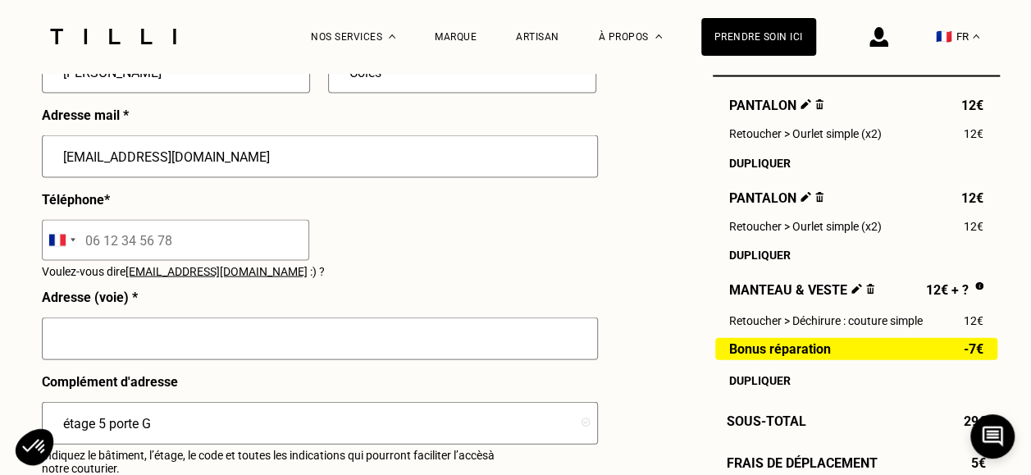
click at [181, 244] on input "tel" at bounding box center [175, 240] width 267 height 41
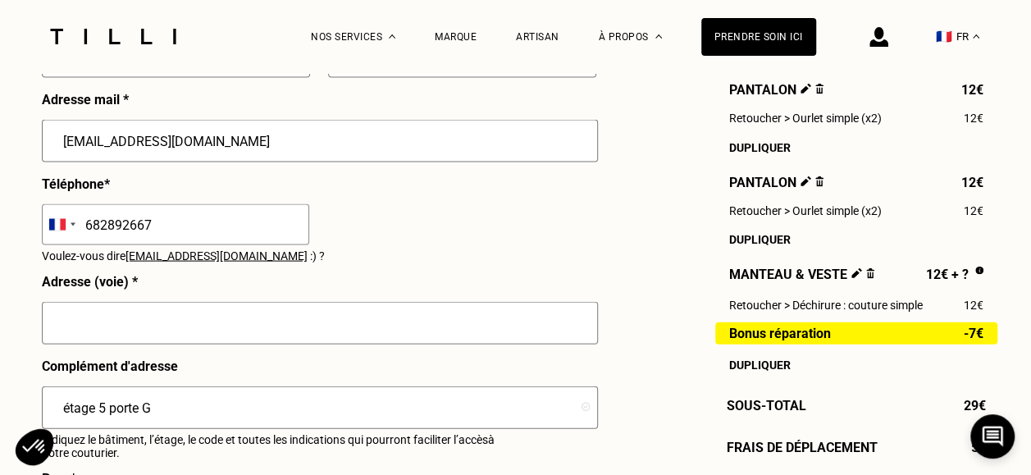
scroll to position [1627, 0]
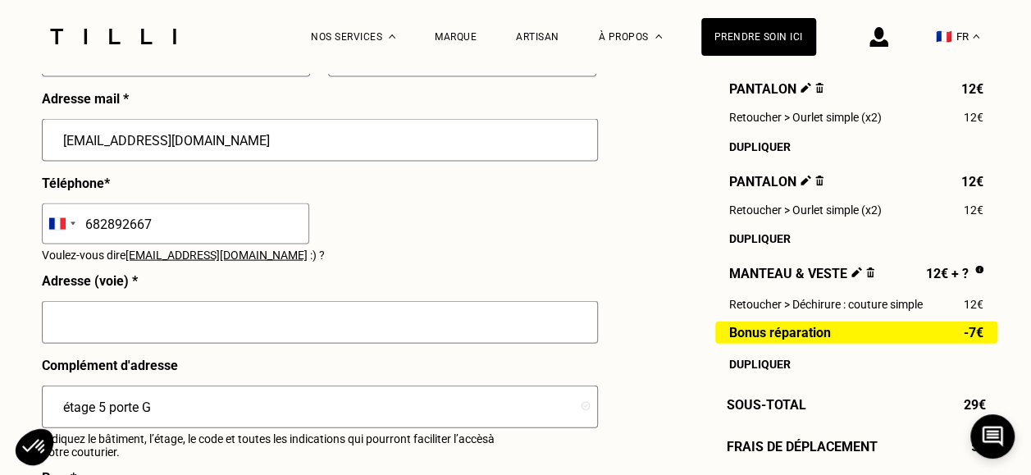
type input "682892667"
click at [202, 338] on input "text" at bounding box center [320, 322] width 556 height 43
type input "[STREET_ADDRESS]"
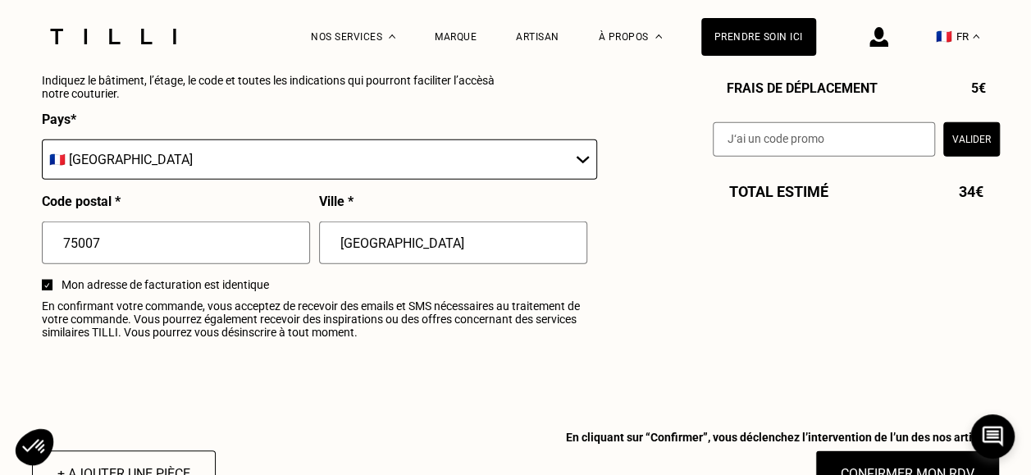
scroll to position [2182, 0]
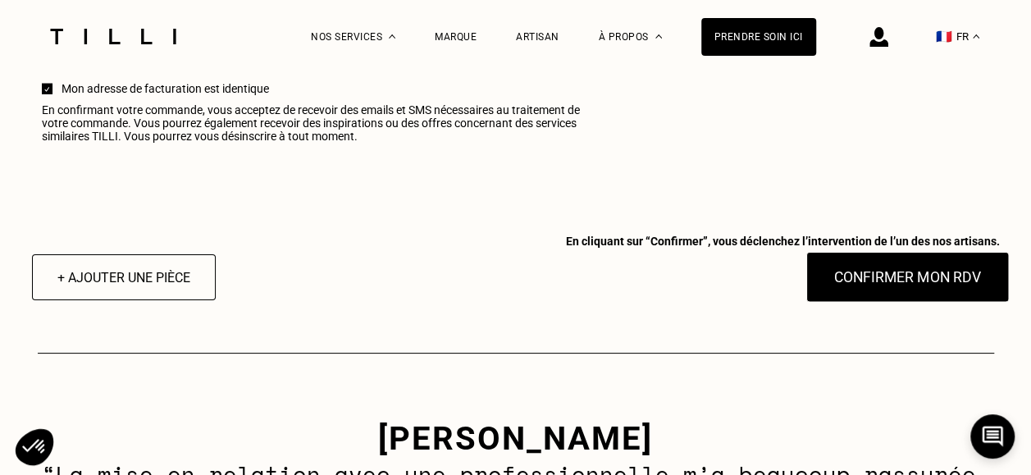
click at [868, 289] on button "Confirmer mon RDV" at bounding box center [906, 277] width 203 height 51
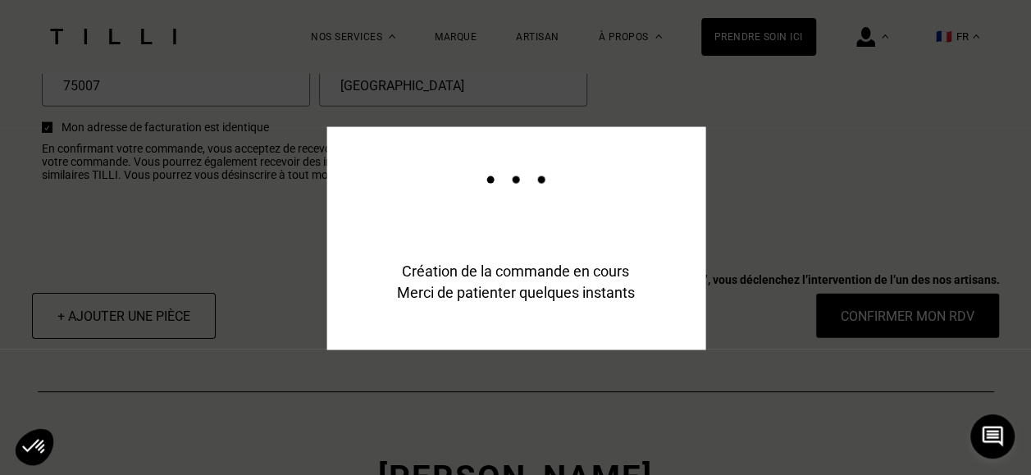
scroll to position [2221, 0]
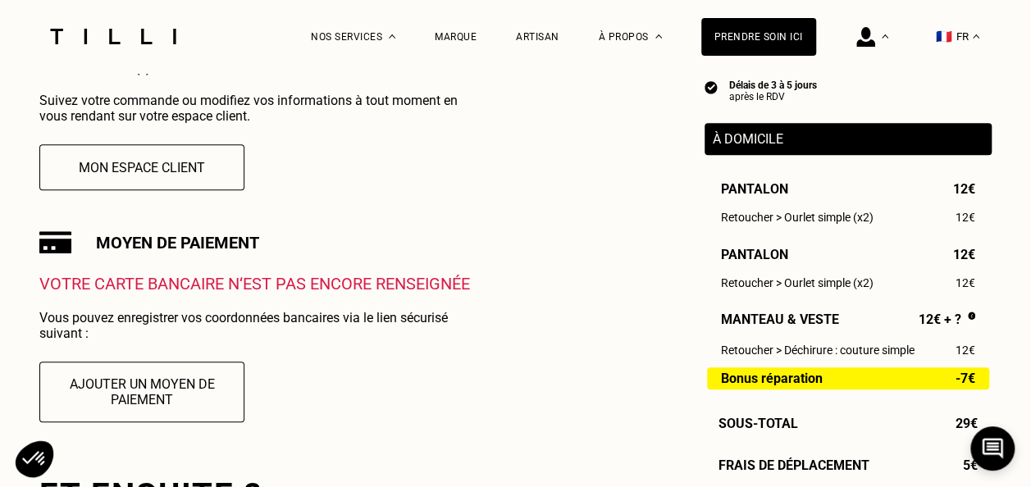
scroll to position [428, 0]
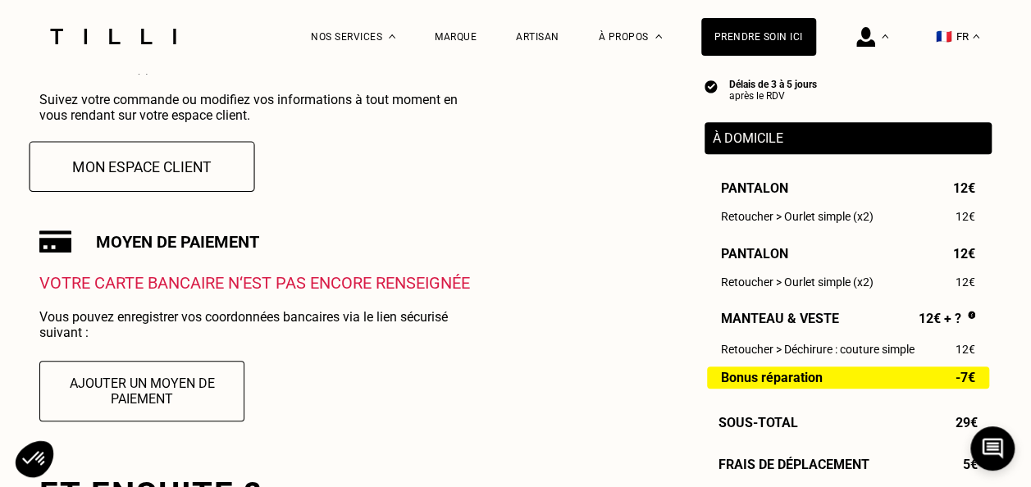
click at [139, 157] on button "Mon espace client" at bounding box center [143, 166] width 226 height 51
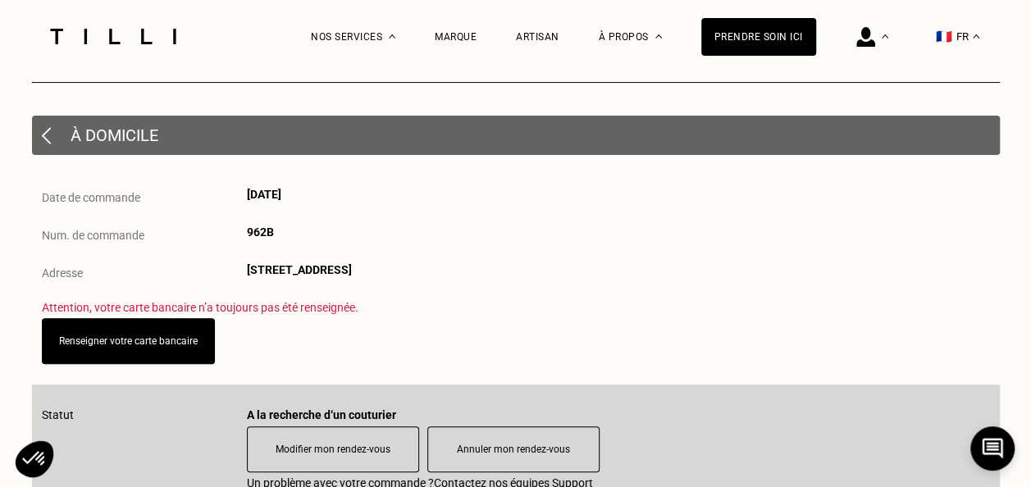
scroll to position [135, 0]
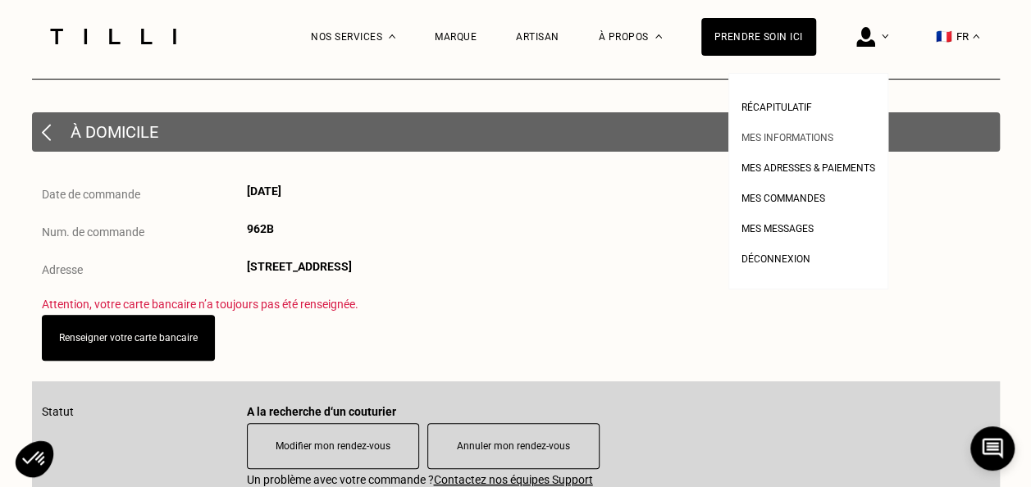
click at [810, 141] on span "Mes informations" at bounding box center [787, 137] width 92 height 11
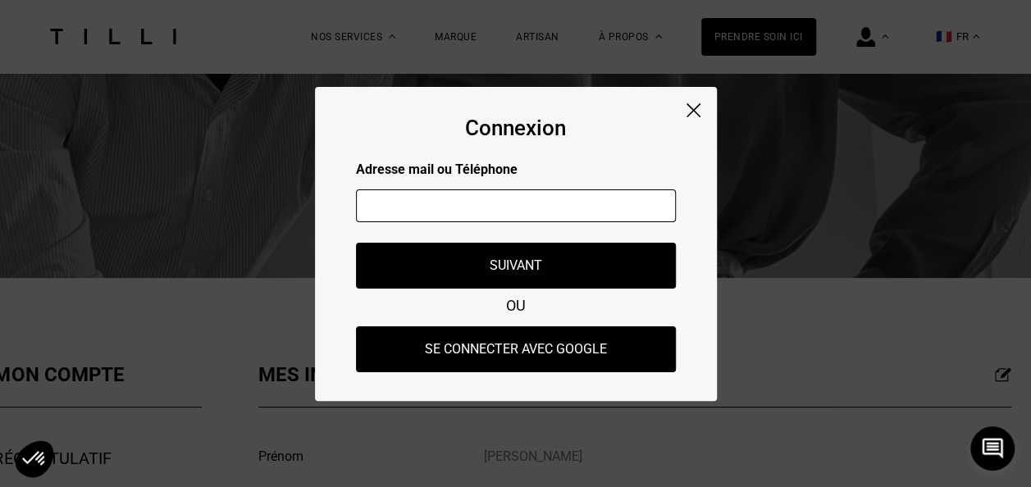
click at [561, 215] on input "text" at bounding box center [516, 205] width 320 height 33
type input "[EMAIL_ADDRESS][DOMAIN_NAME]"
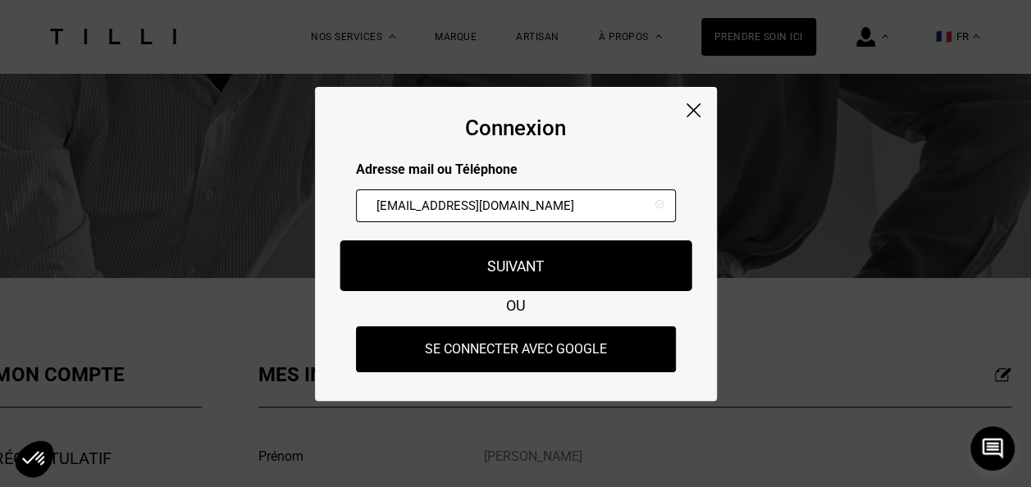
click at [512, 267] on button "Suivant" at bounding box center [516, 265] width 352 height 51
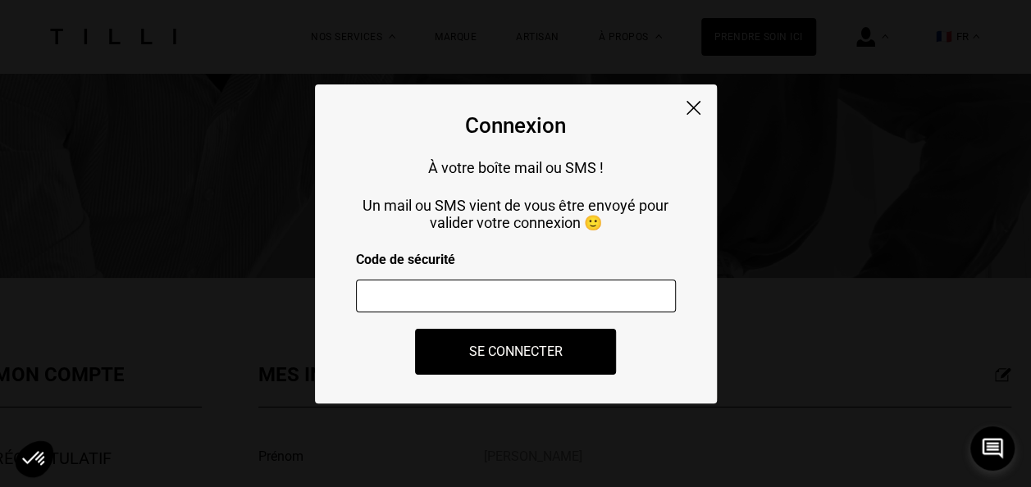
click at [374, 302] on input "number" at bounding box center [516, 296] width 320 height 33
paste input "539468"
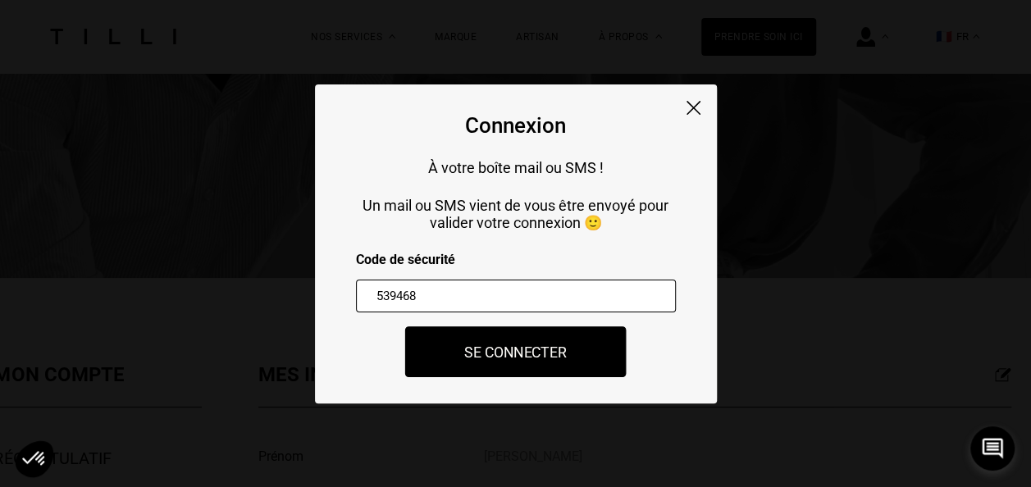
type input "539468"
click at [471, 355] on button "Se connecter" at bounding box center [515, 351] width 221 height 51
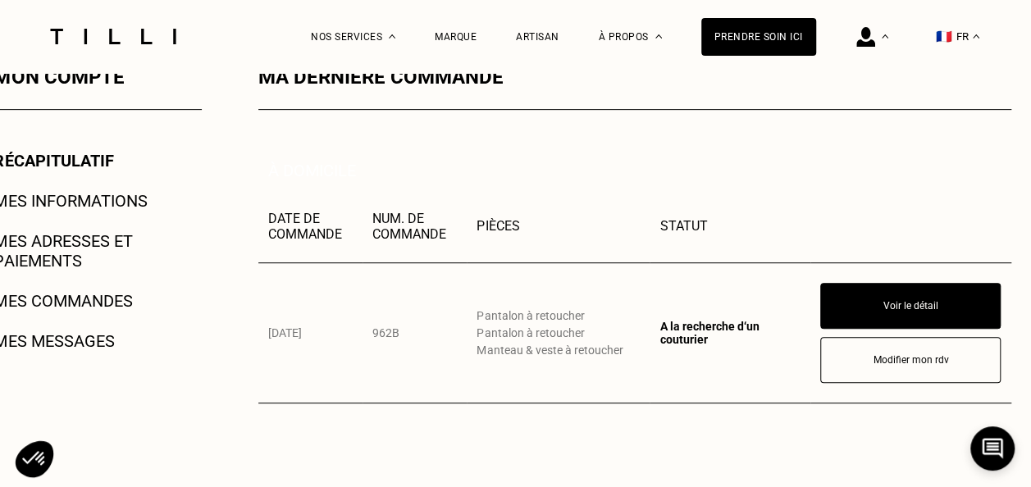
scroll to position [299, 0]
